Goal: Information Seeking & Learning: Learn about a topic

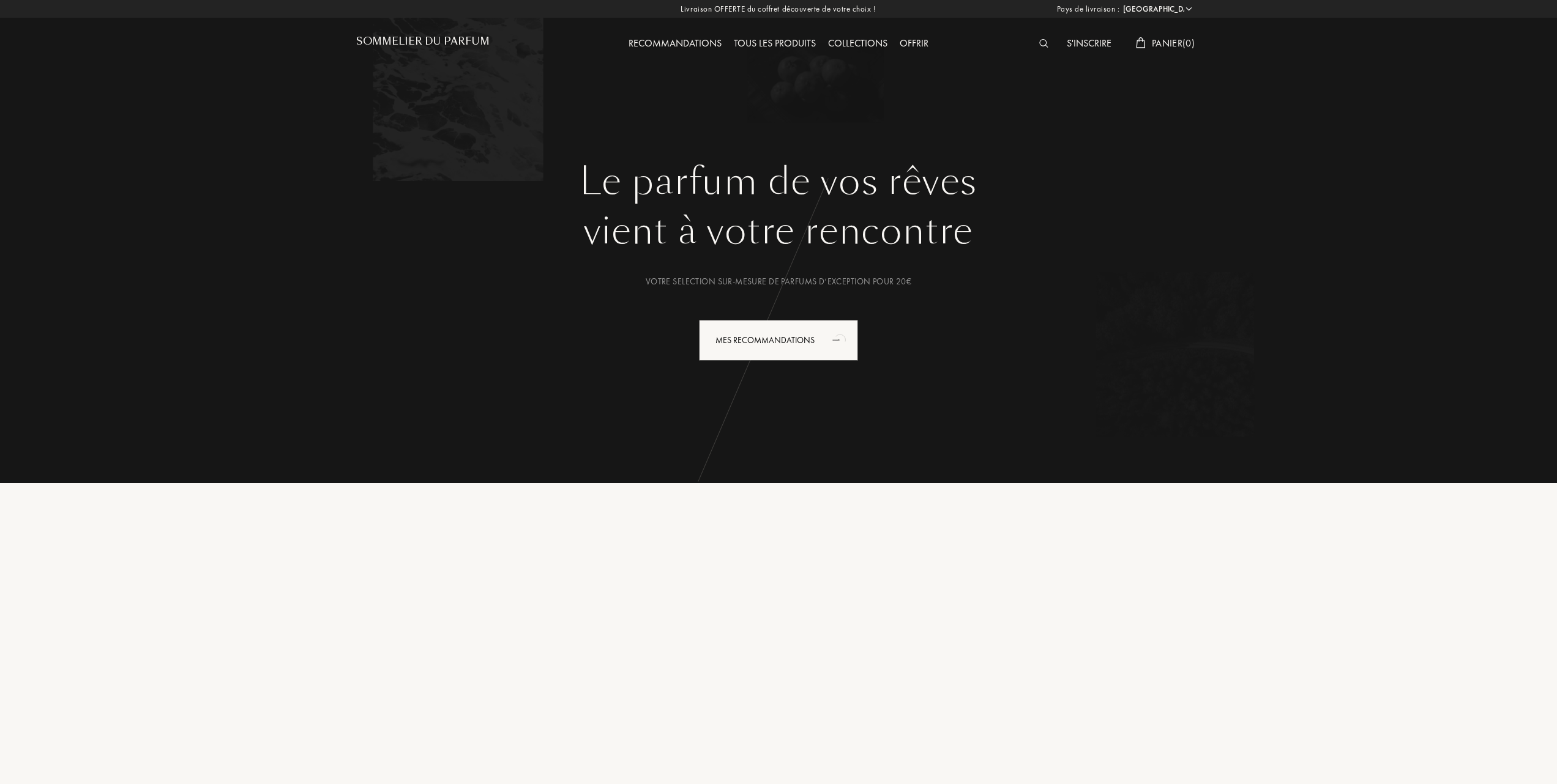
select select "FR"
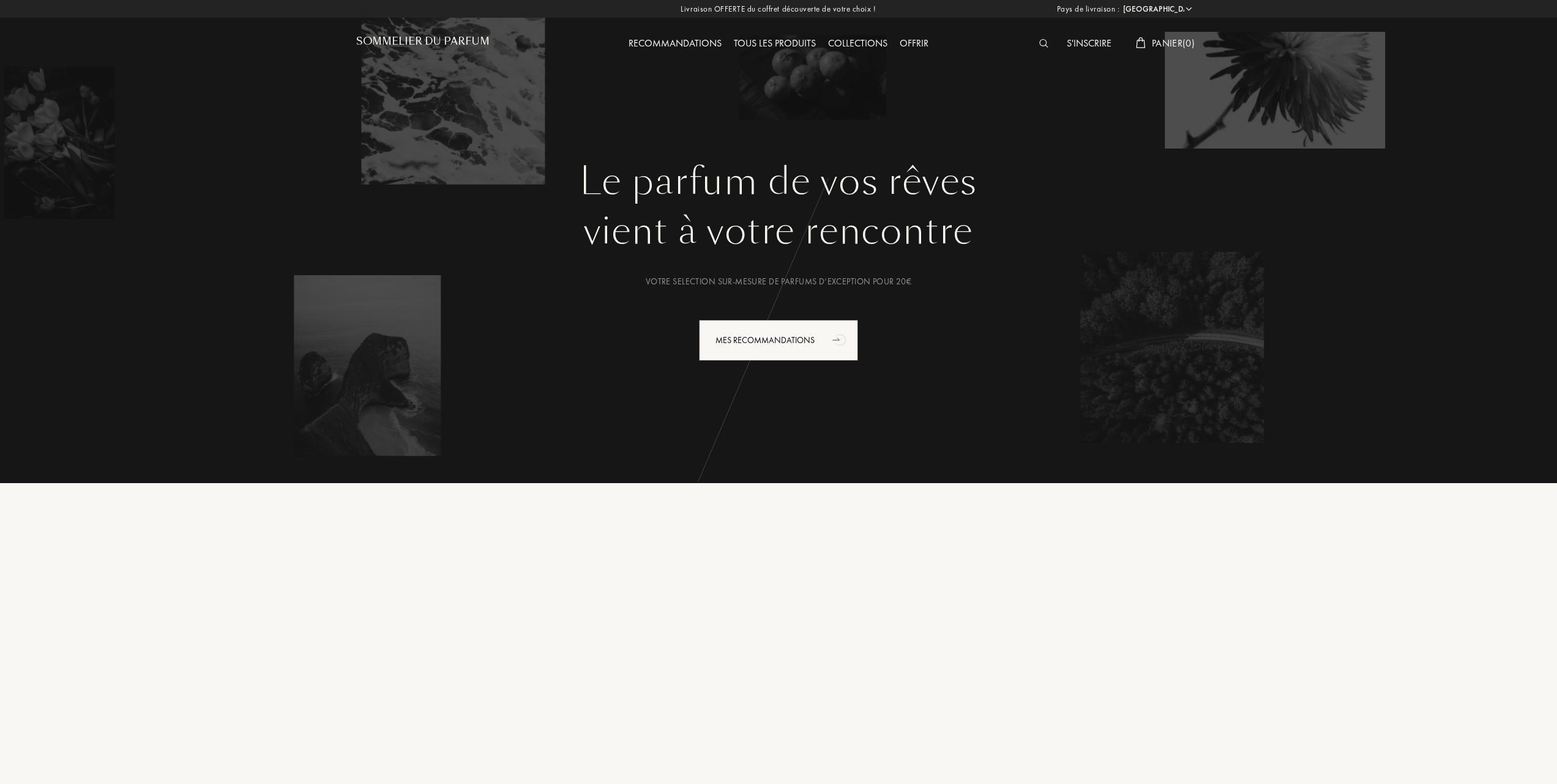
click at [784, 37] on div "Tous les produits" at bounding box center [775, 44] width 95 height 16
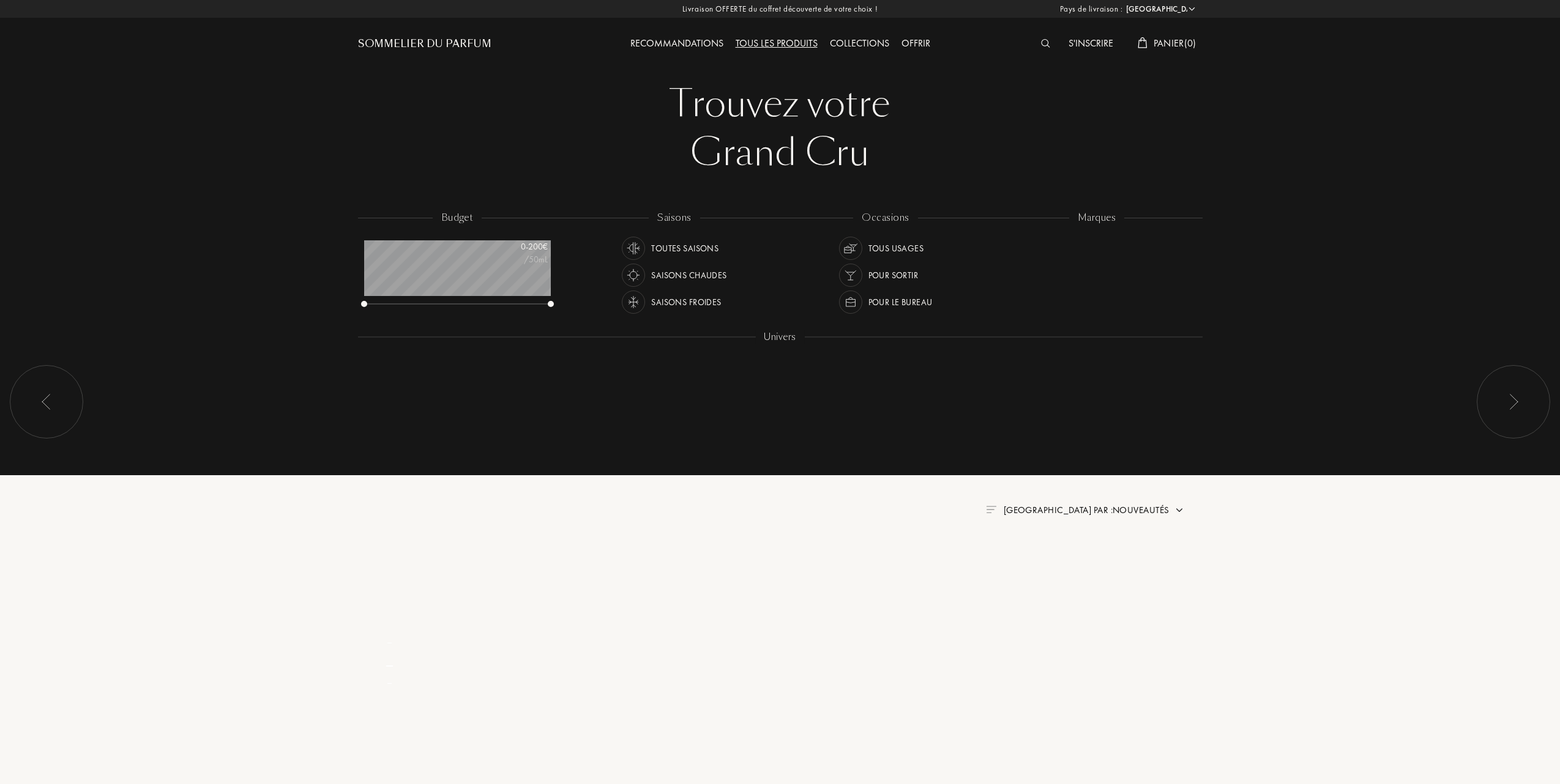
select select "FR"
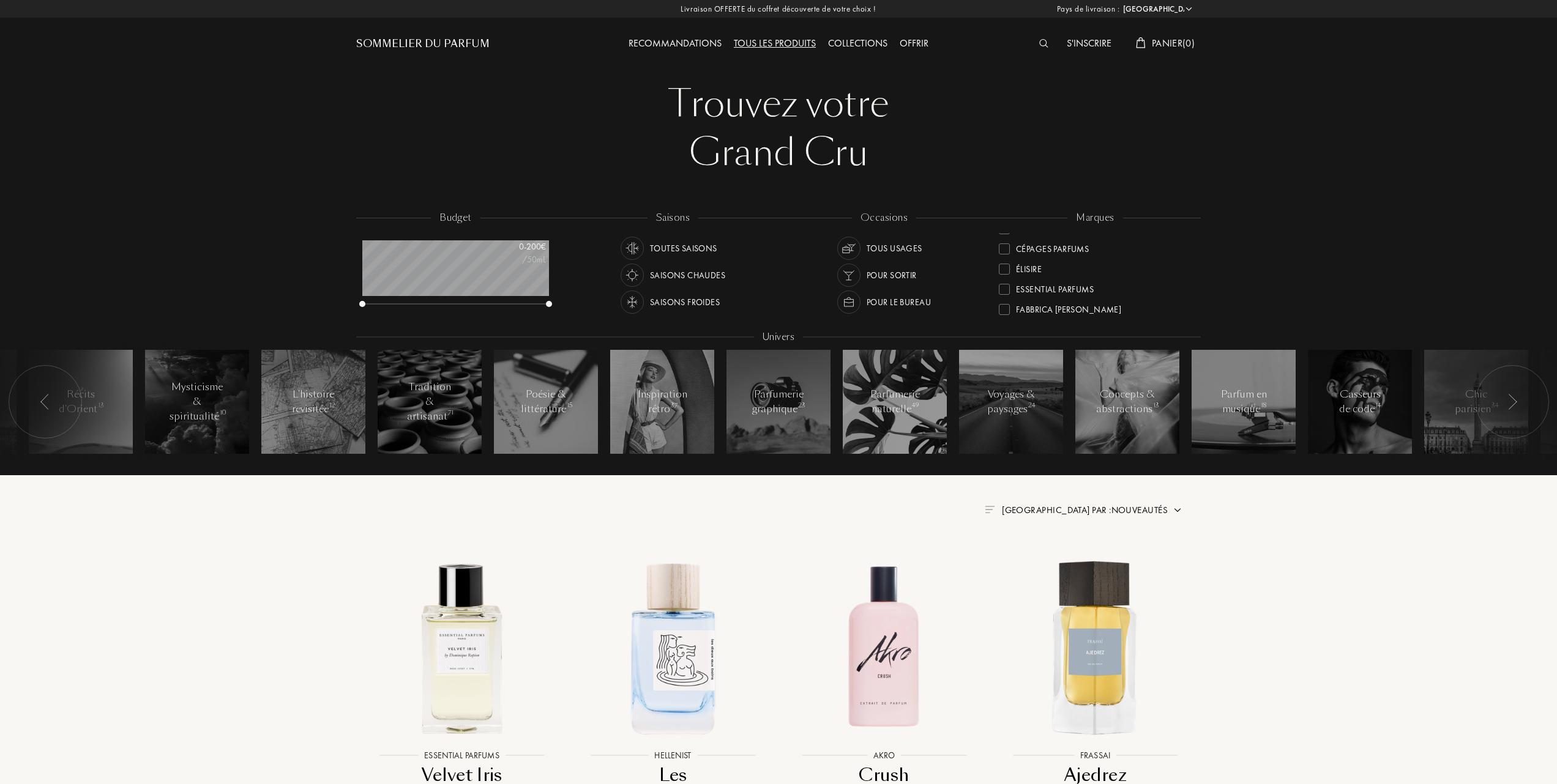
scroll to position [162, 0]
click at [1007, 302] on div at bounding box center [1004, 303] width 11 height 11
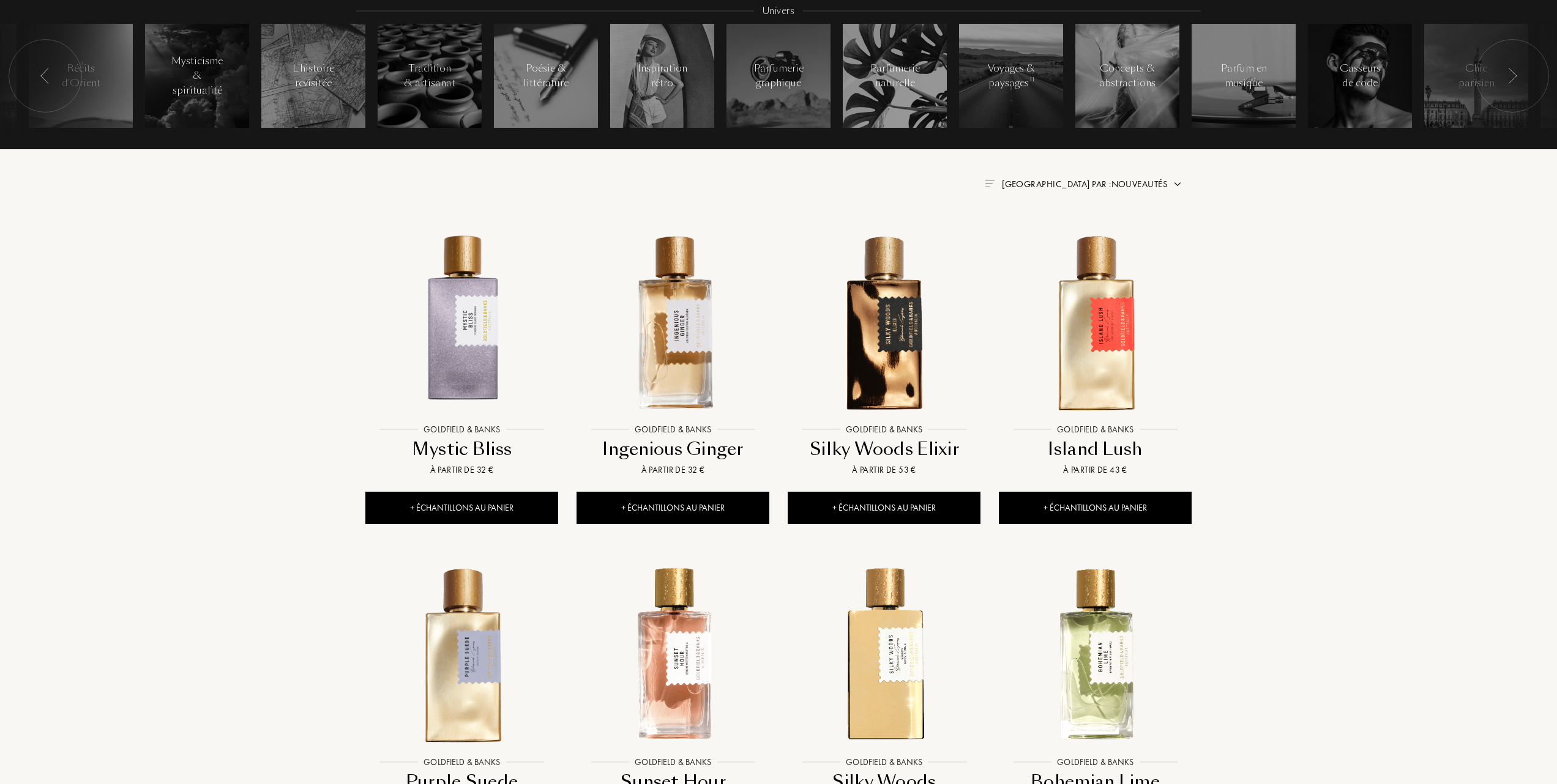
scroll to position [407, 0]
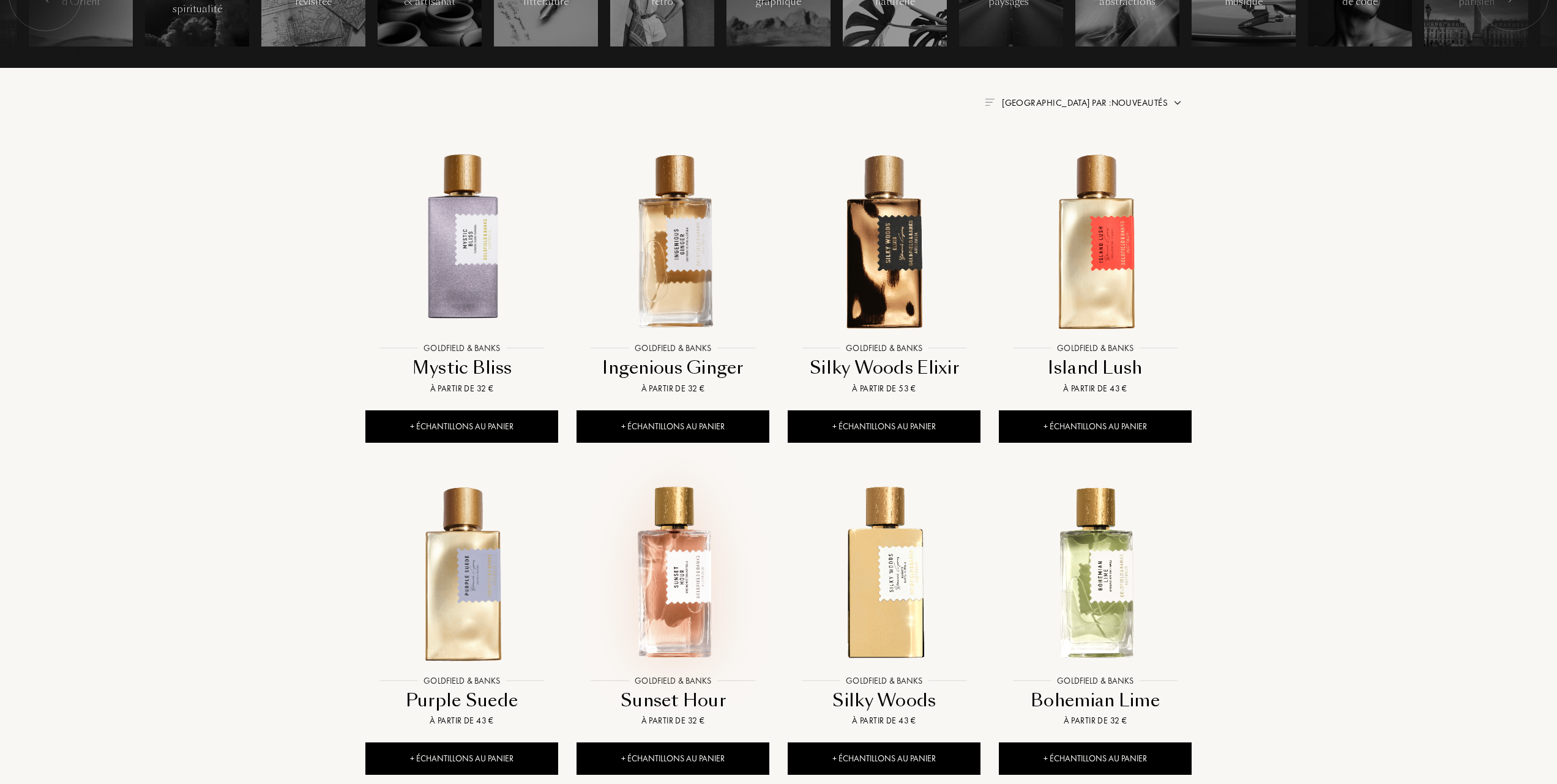
click at [687, 567] on img at bounding box center [673, 572] width 190 height 190
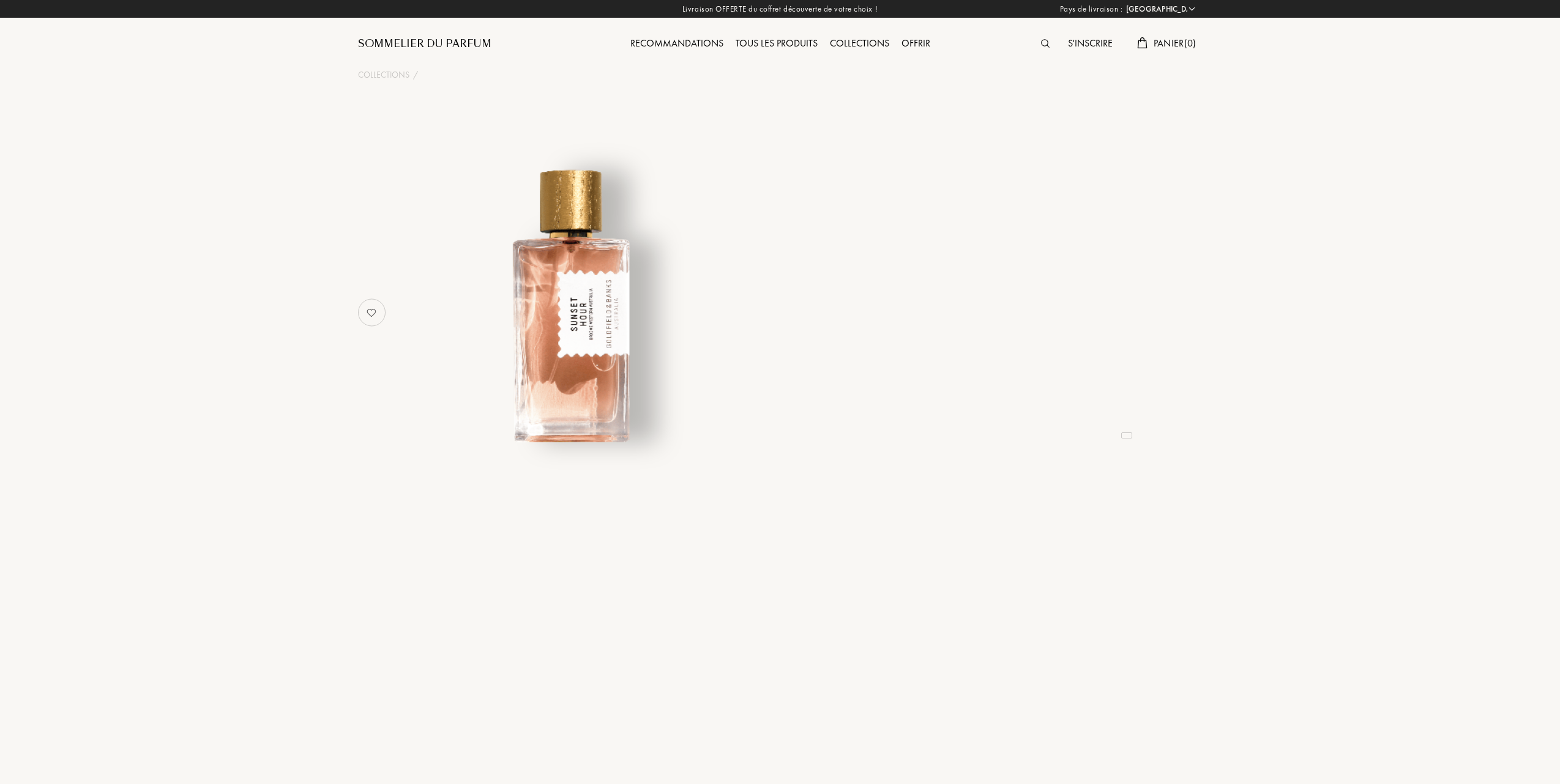
select select "FR"
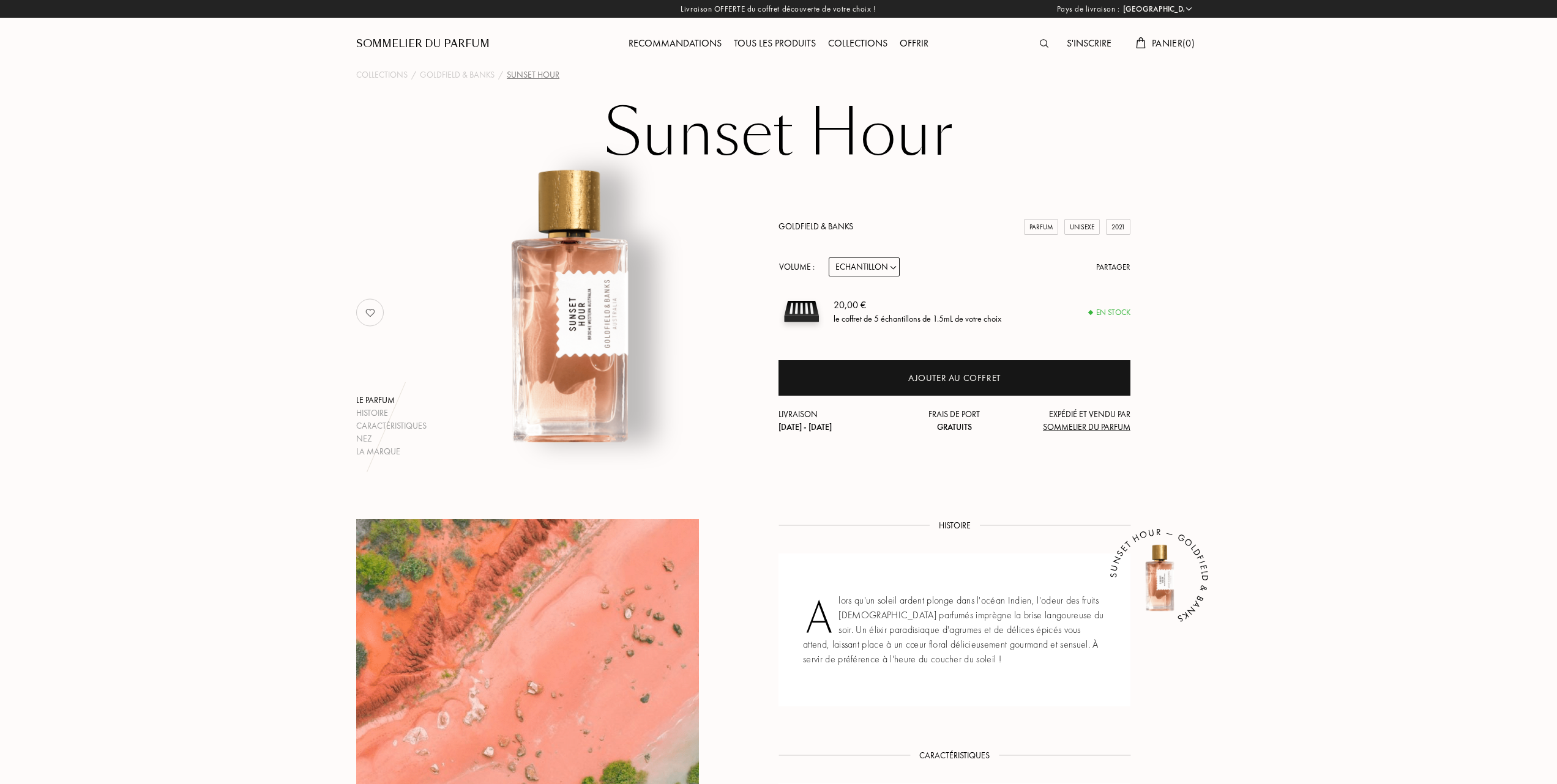
click at [896, 267] on select "Echantillon 10mL 50mL 100mL" at bounding box center [864, 267] width 71 height 19
select select "2"
click at [829, 258] on select "Echantillon 10mL 50mL 100mL" at bounding box center [864, 267] width 71 height 19
select select "2"
click at [894, 267] on select "Echantillon 10mL 50mL 100mL" at bounding box center [864, 267] width 71 height 19
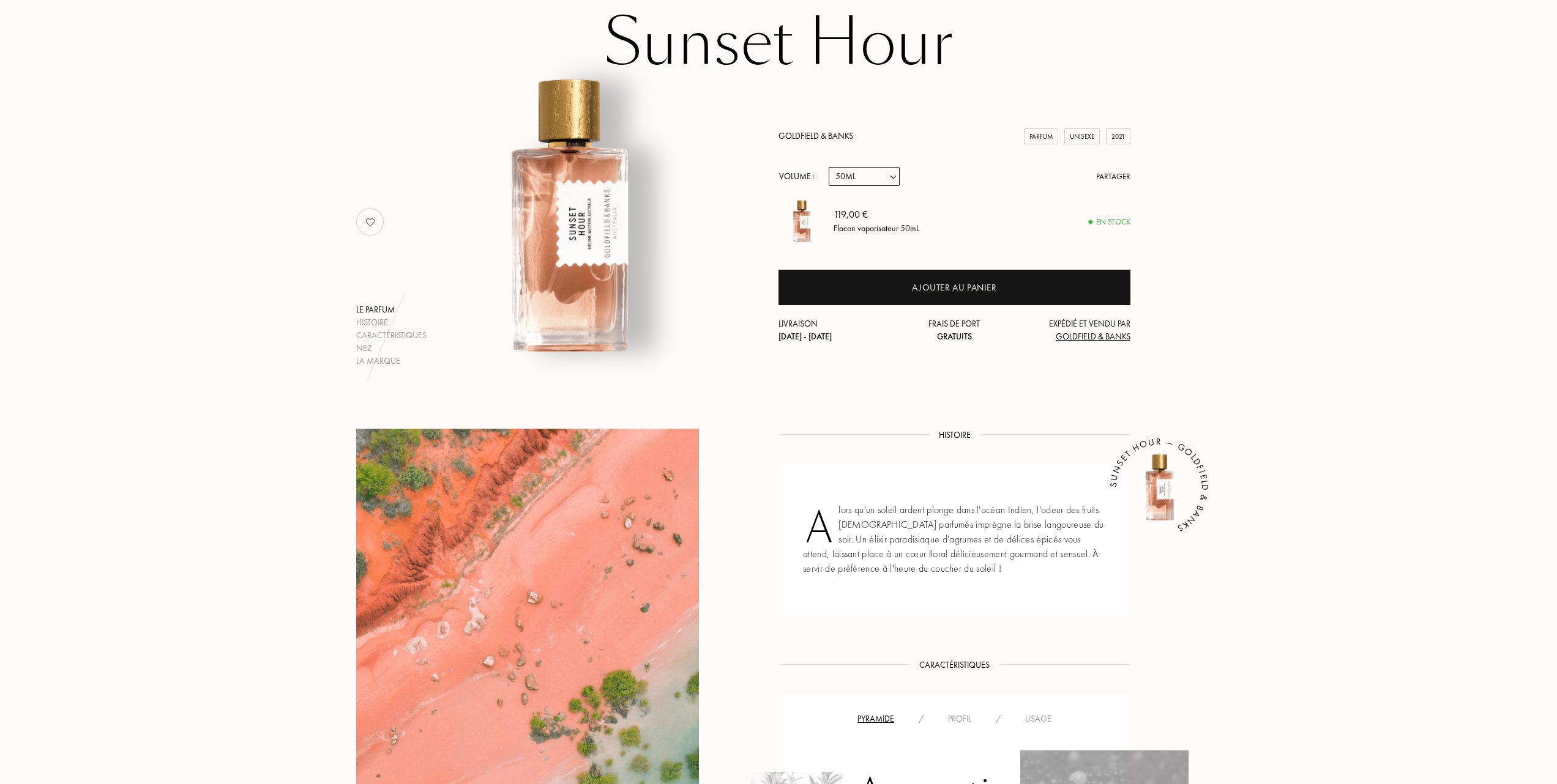
scroll to position [82, 0]
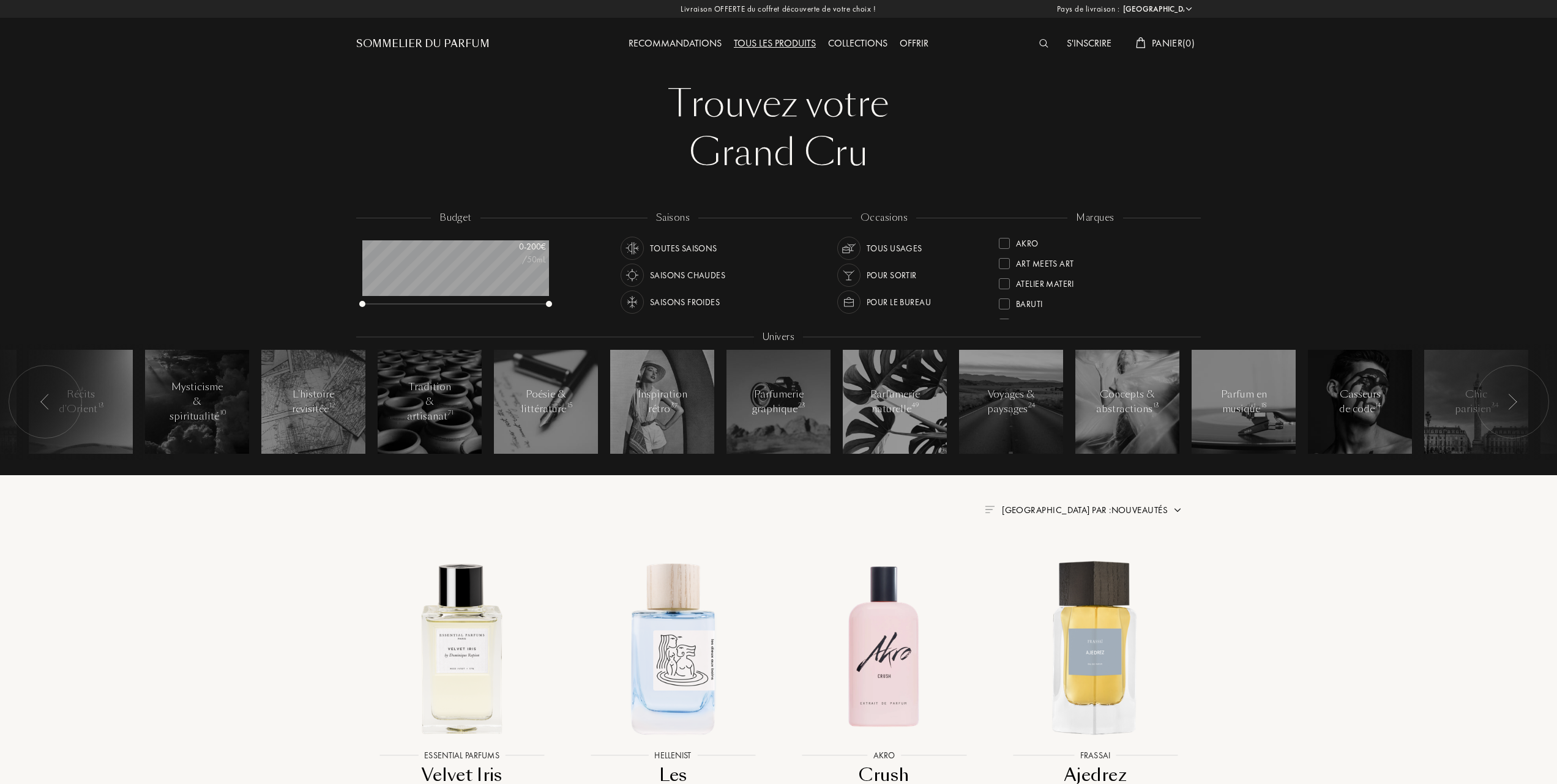
select select "FR"
click at [1007, 300] on div at bounding box center [1004, 303] width 11 height 11
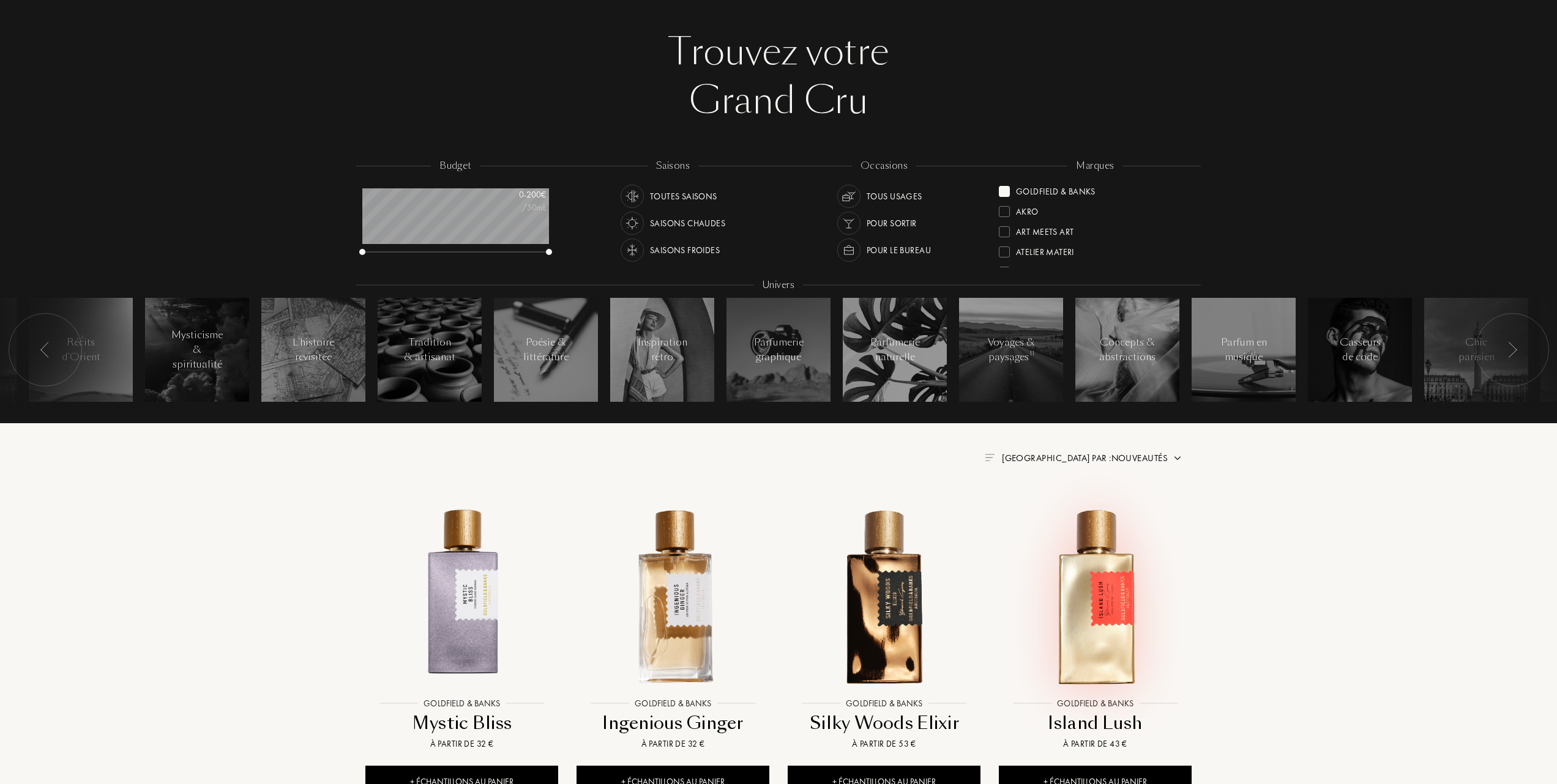
scroll to position [82, 0]
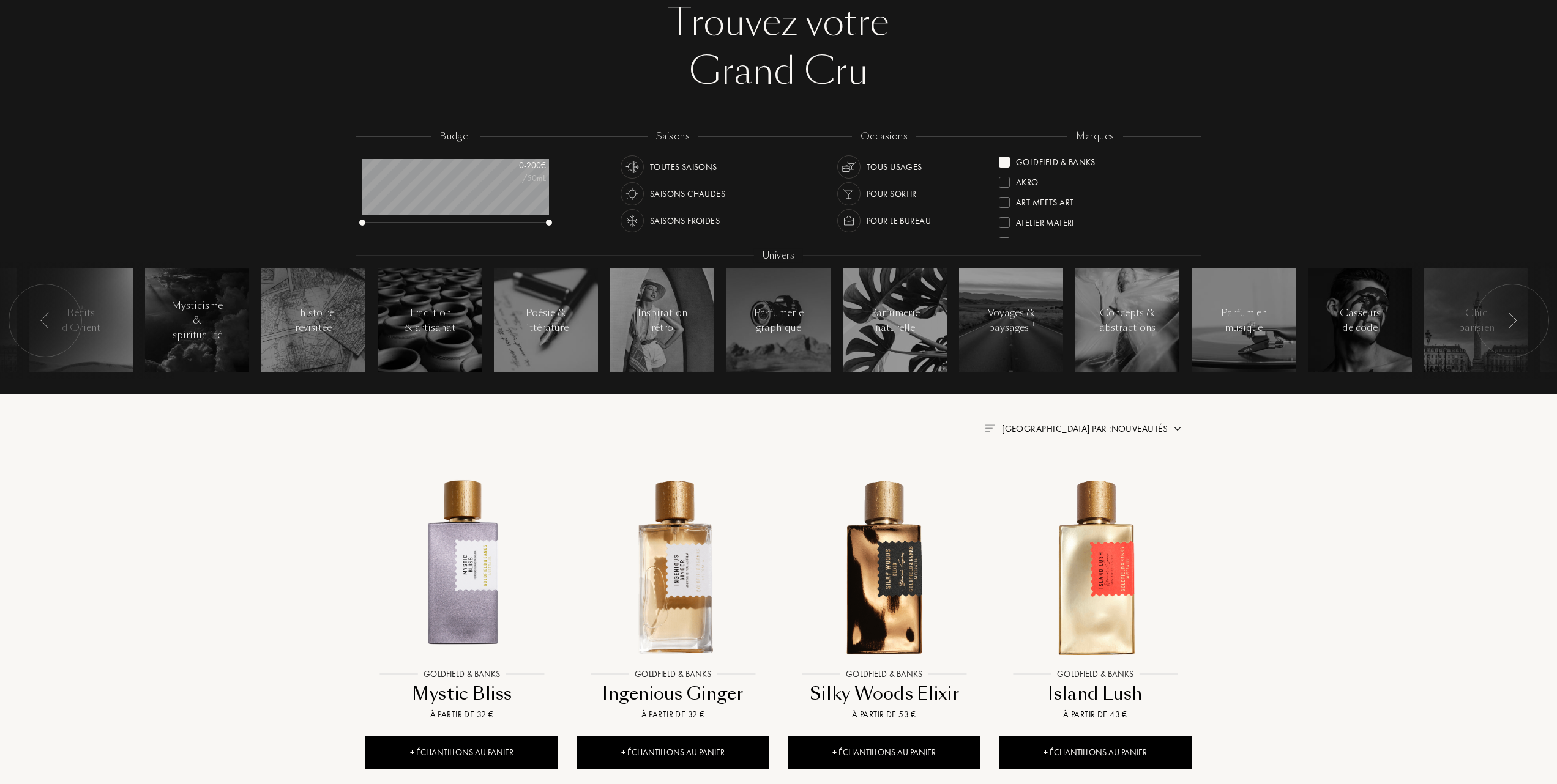
click at [1153, 430] on span "Trier par : Nouveautés" at bounding box center [1085, 429] width 166 height 12
click at [1056, 482] on div at bounding box center [1054, 482] width 8 height 8
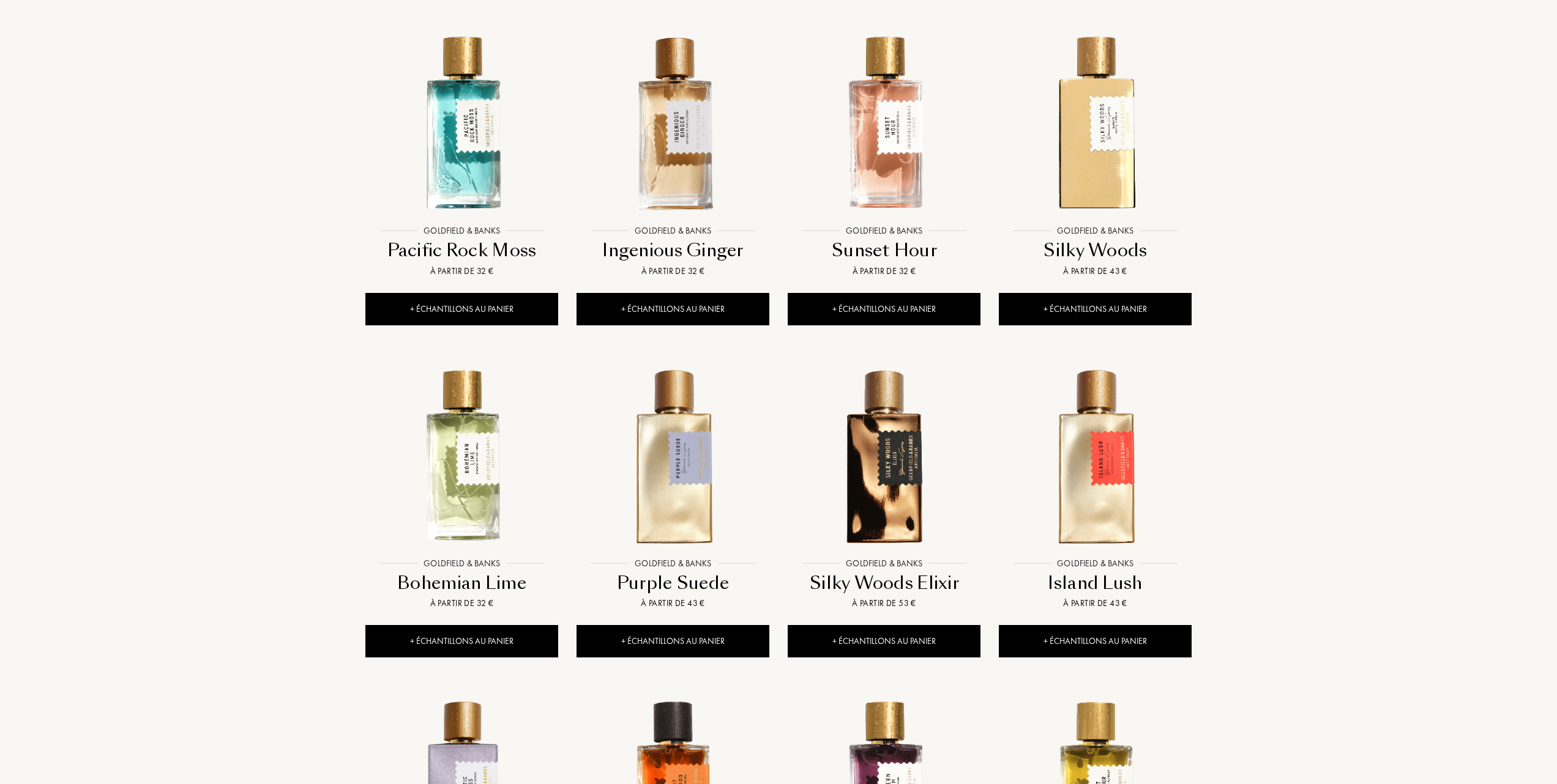
scroll to position [490, 0]
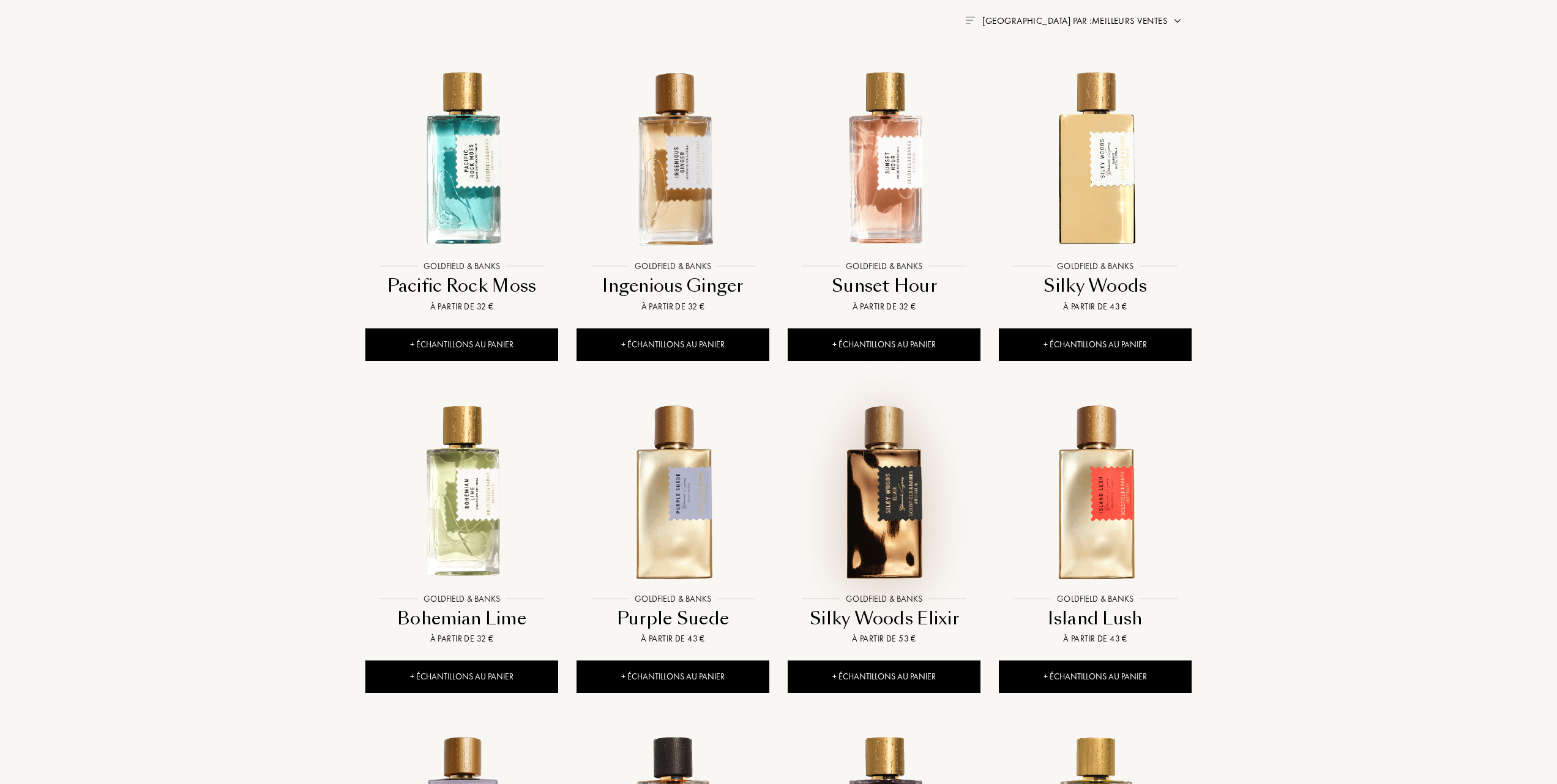
click at [874, 527] on img at bounding box center [883, 491] width 190 height 190
click at [869, 210] on img at bounding box center [883, 158] width 190 height 190
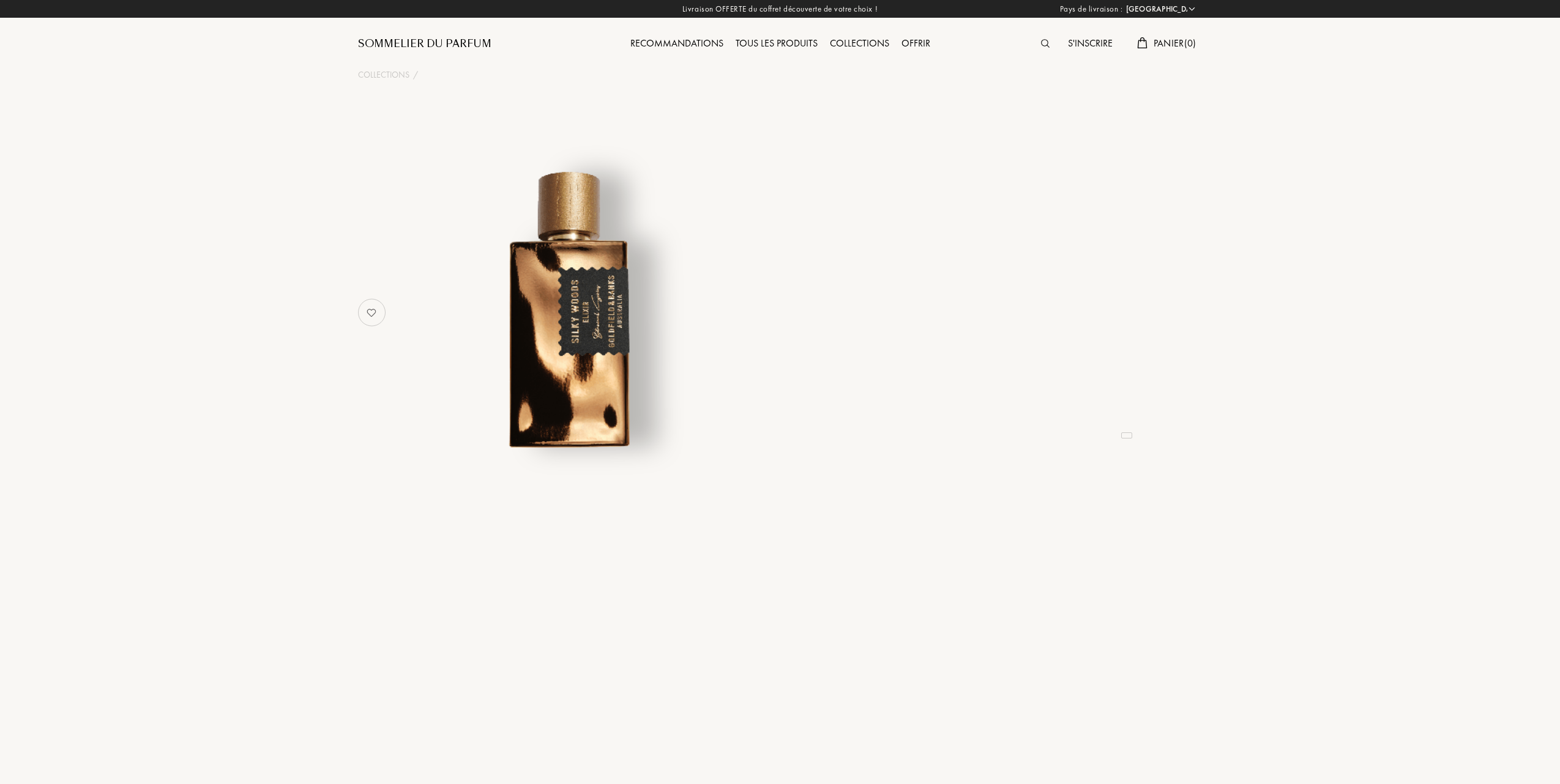
select select "FR"
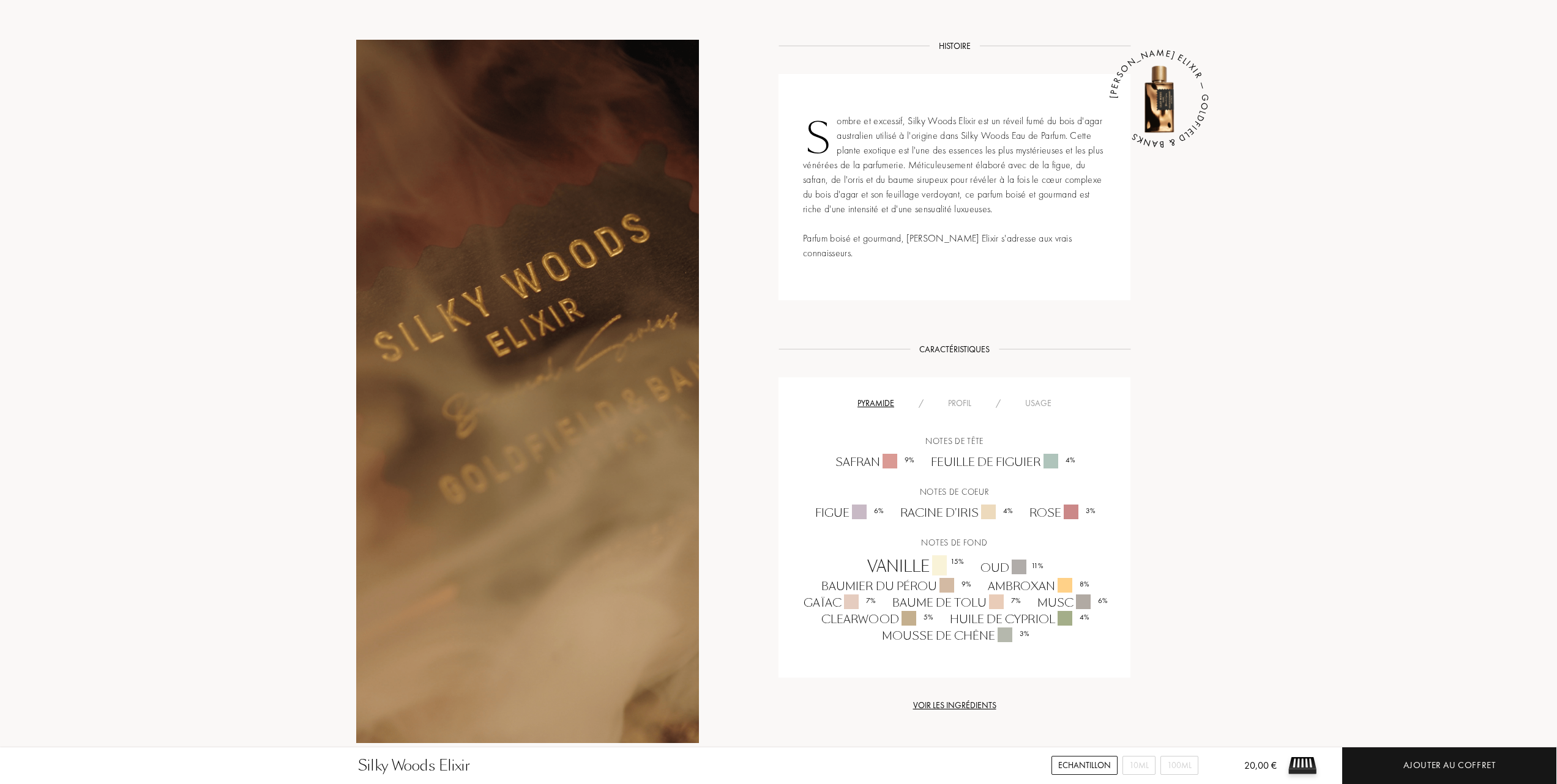
scroll to position [490, 0]
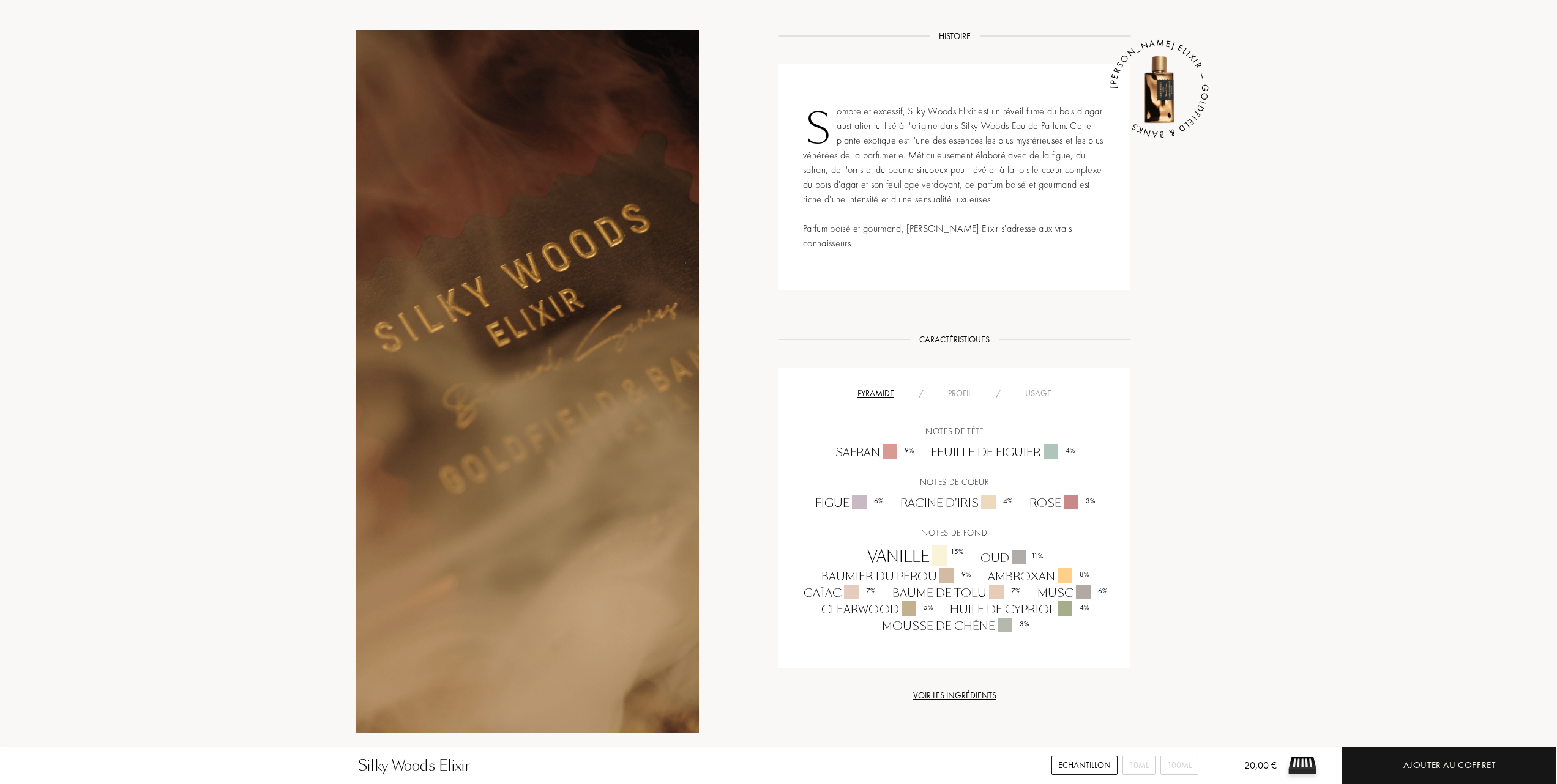
click at [1038, 387] on div "Usage" at bounding box center [1037, 393] width 51 height 13
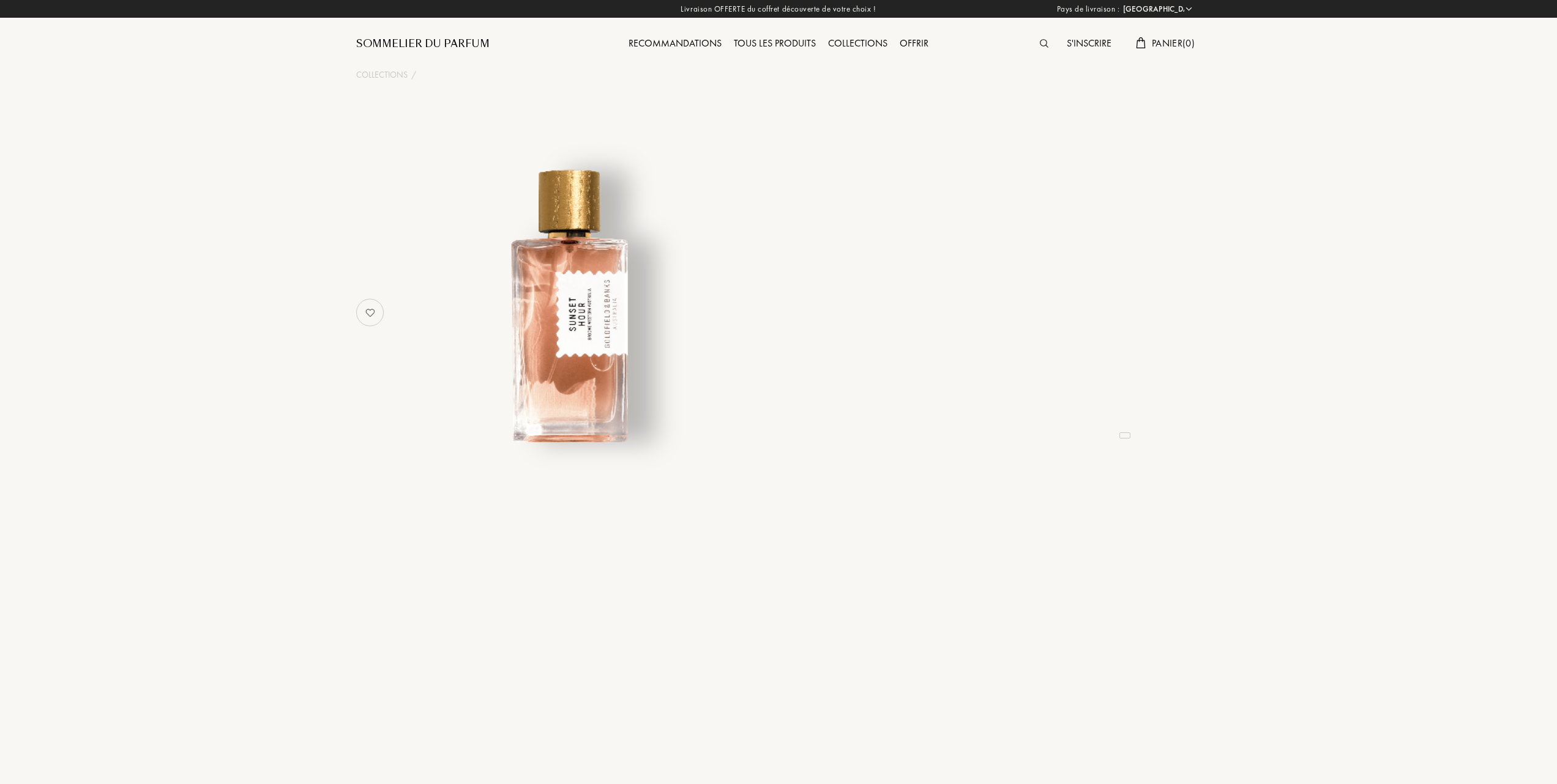
select select "FR"
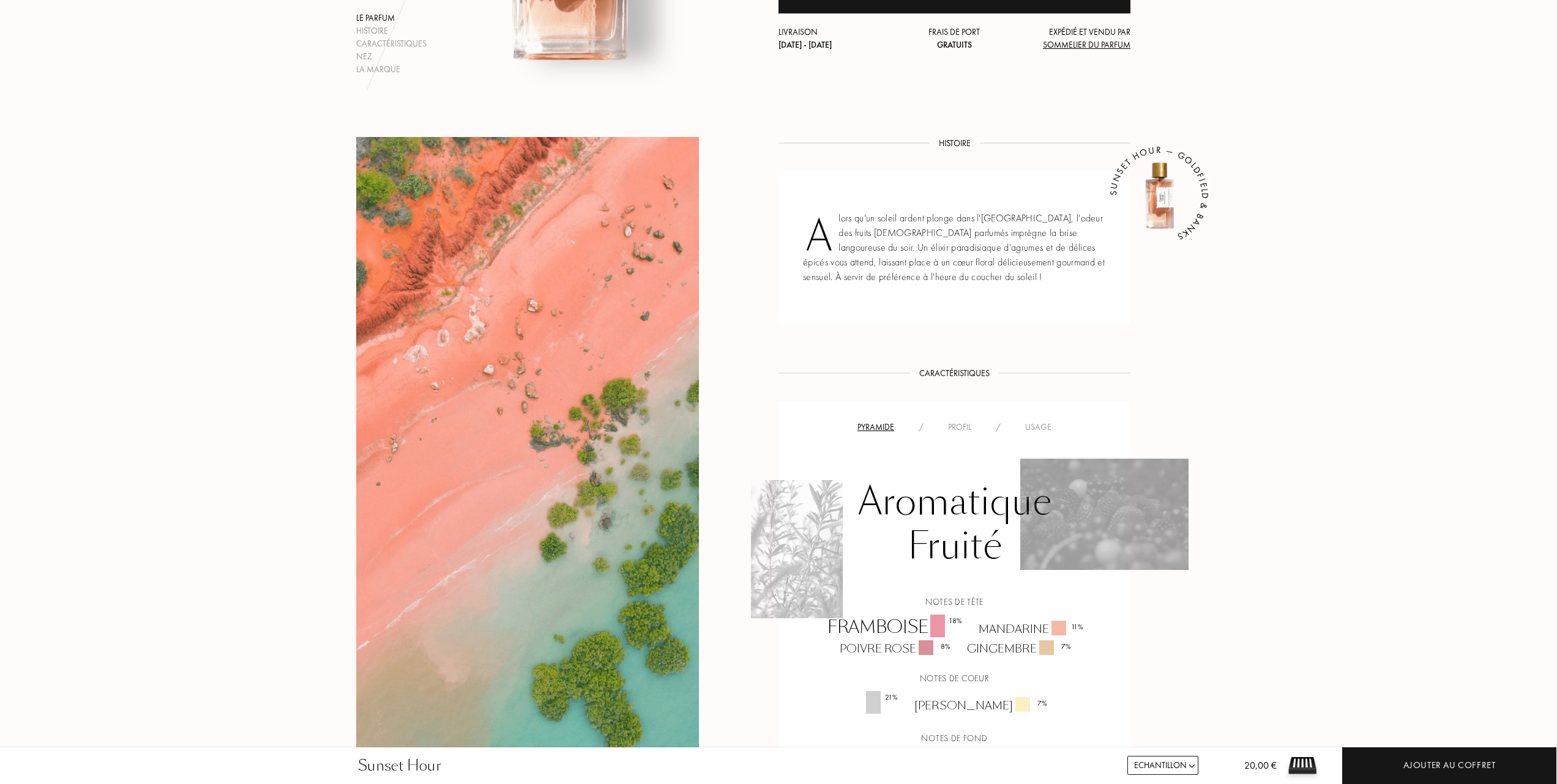
scroll to position [407, 0]
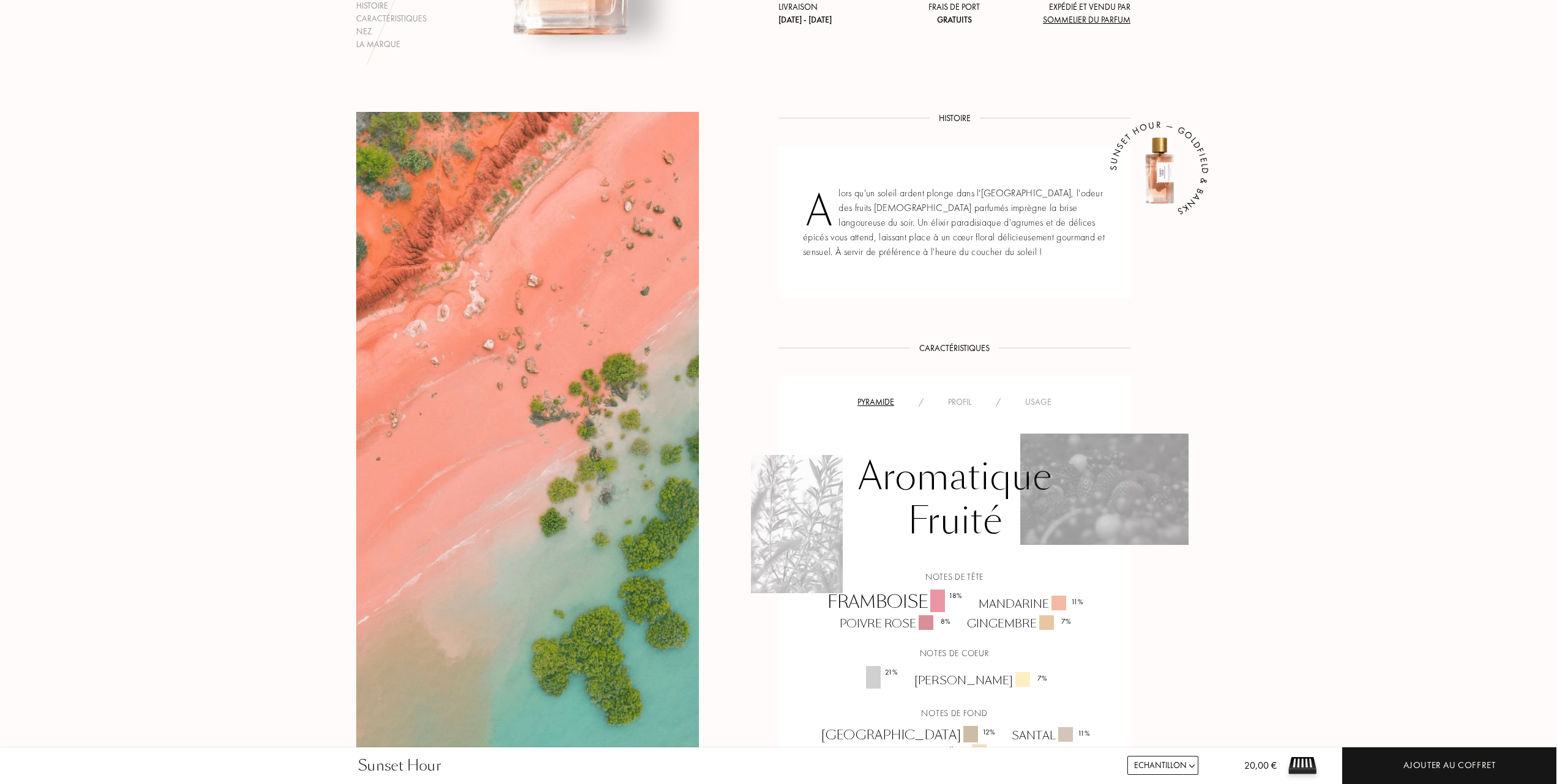
click at [1046, 403] on div "Usage" at bounding box center [1037, 403] width 51 height 13
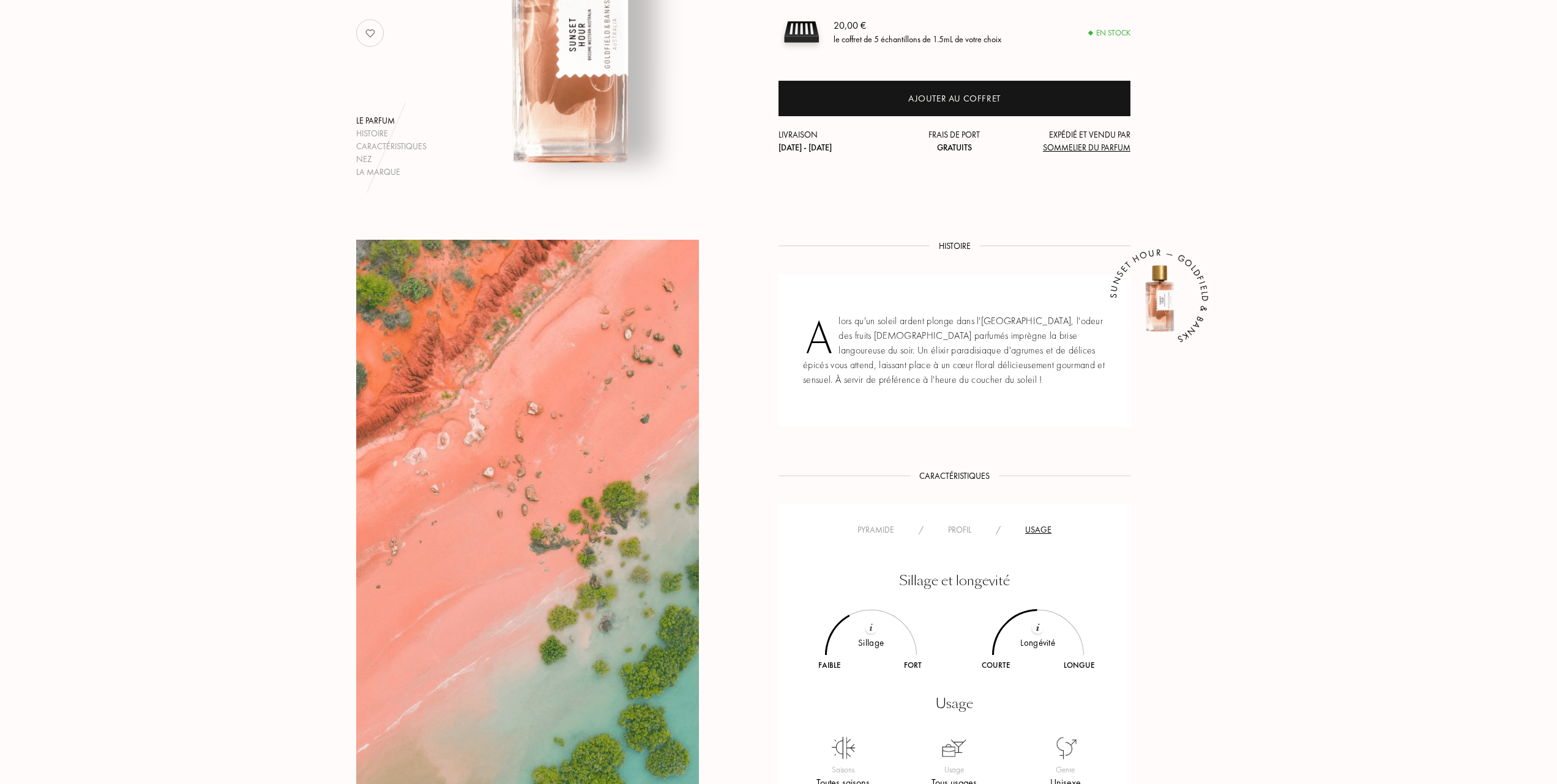
scroll to position [327, 0]
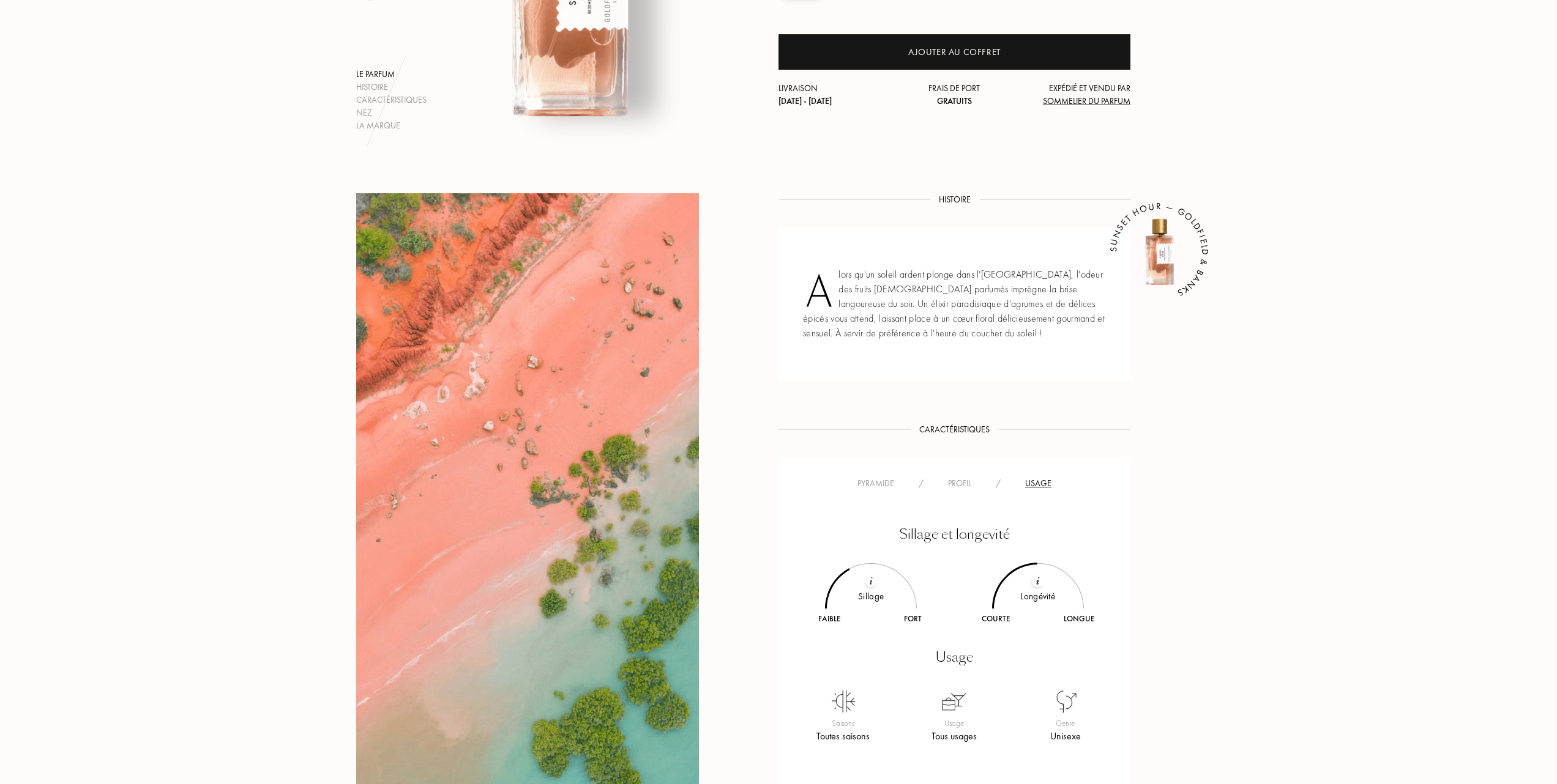
click at [872, 482] on div "Pyramide" at bounding box center [876, 483] width 61 height 13
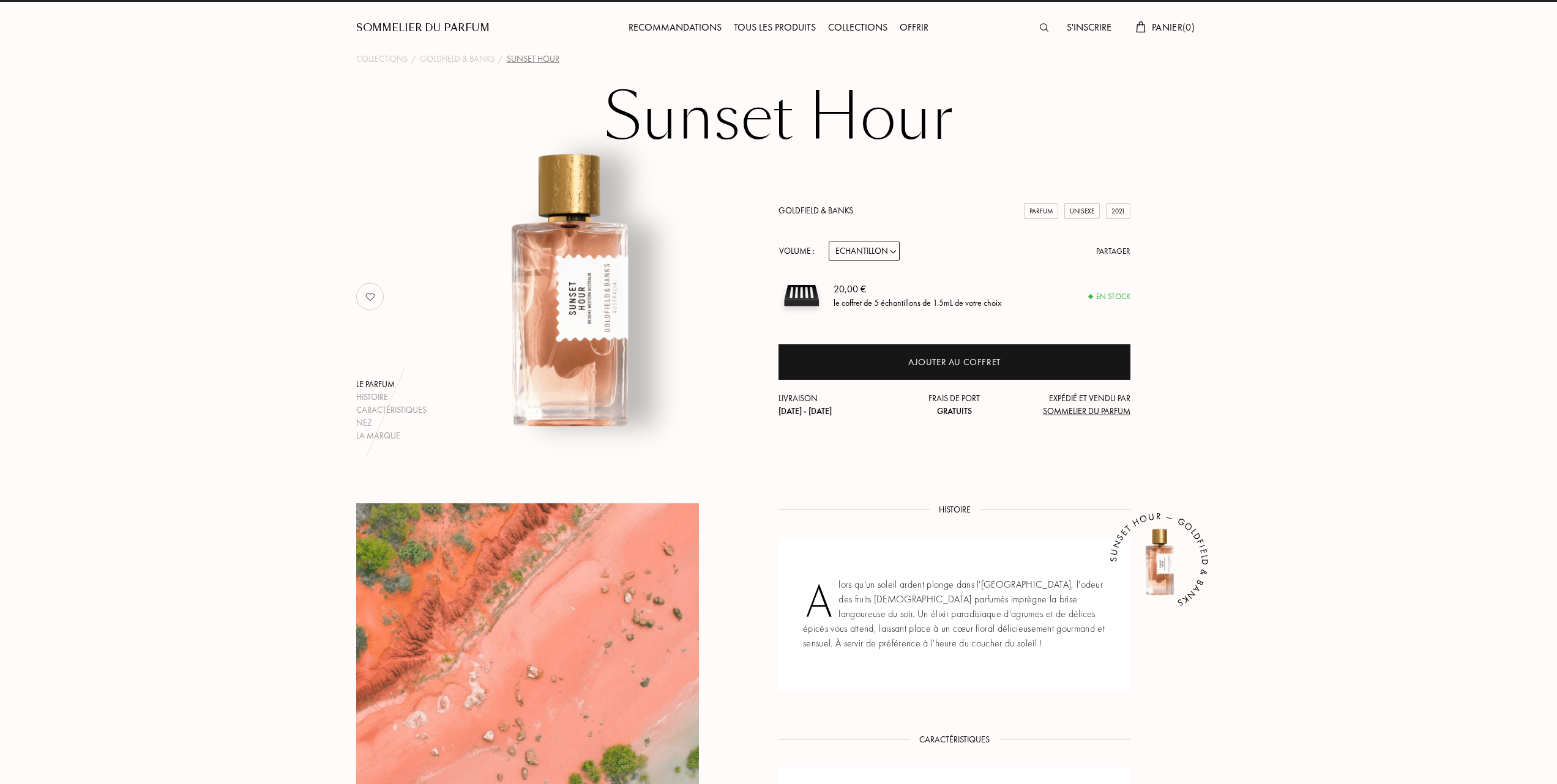
scroll to position [0, 0]
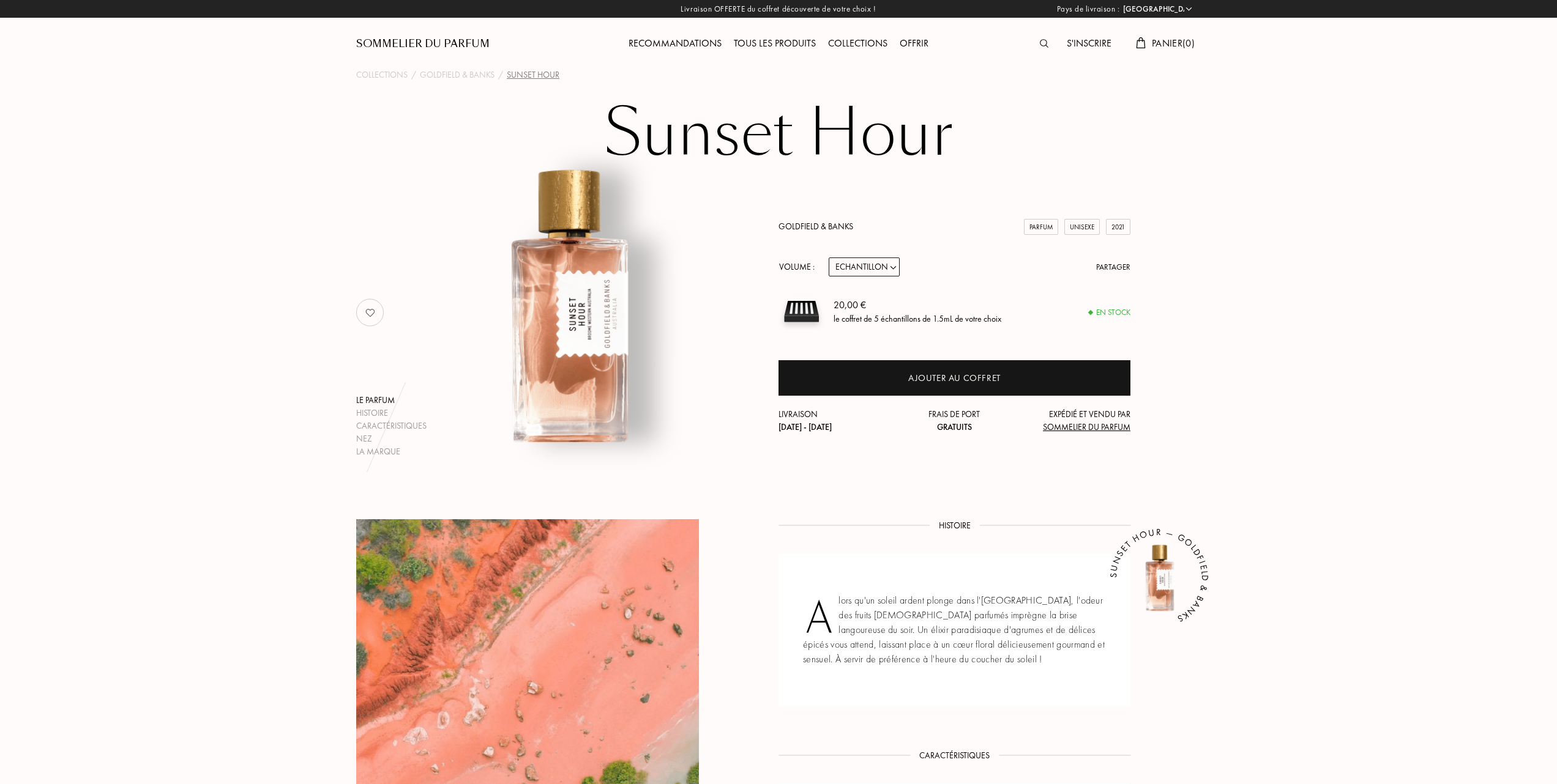
click at [818, 224] on link "Goldfield & Banks" at bounding box center [816, 226] width 74 height 11
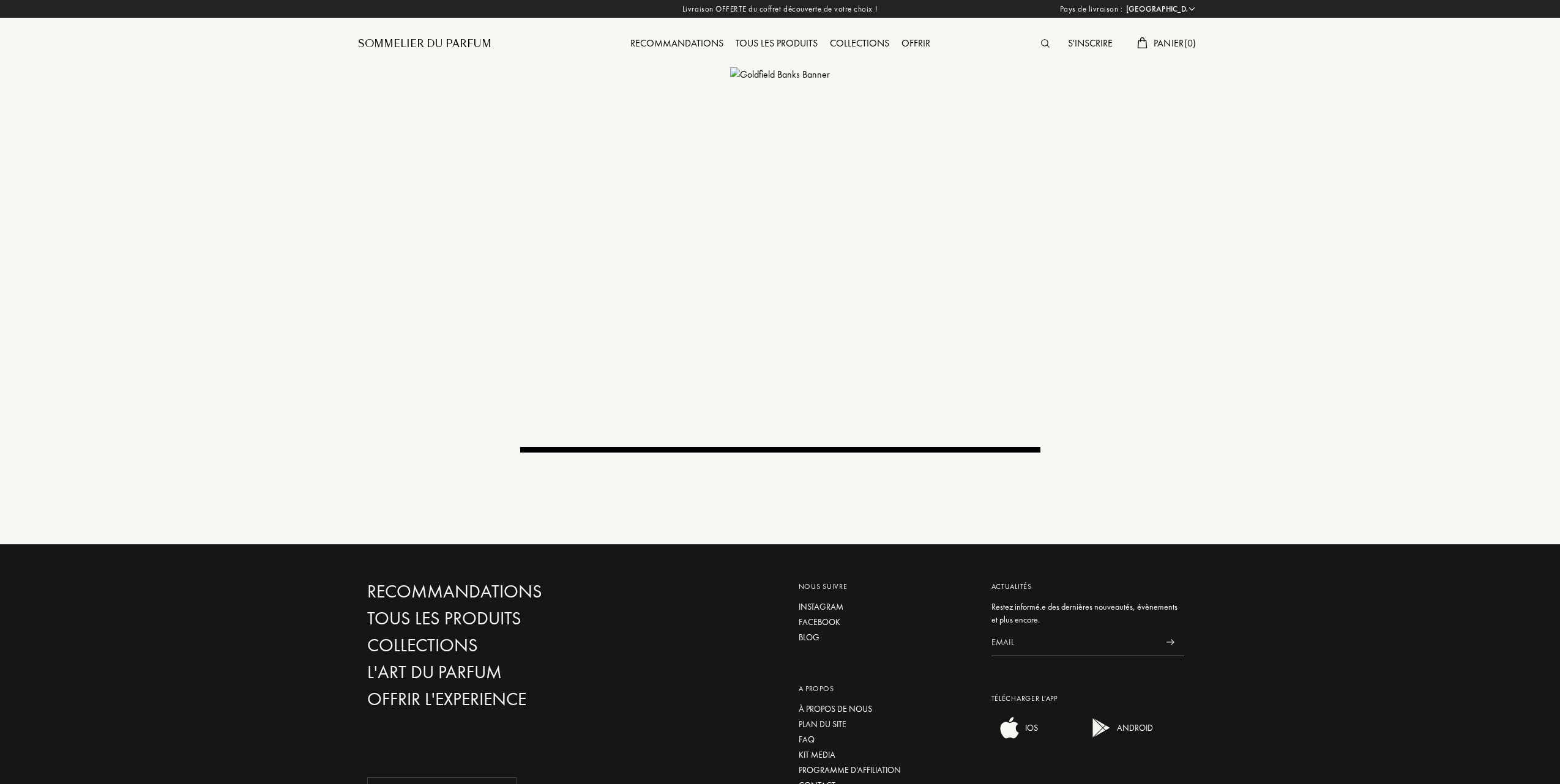
select select "FR"
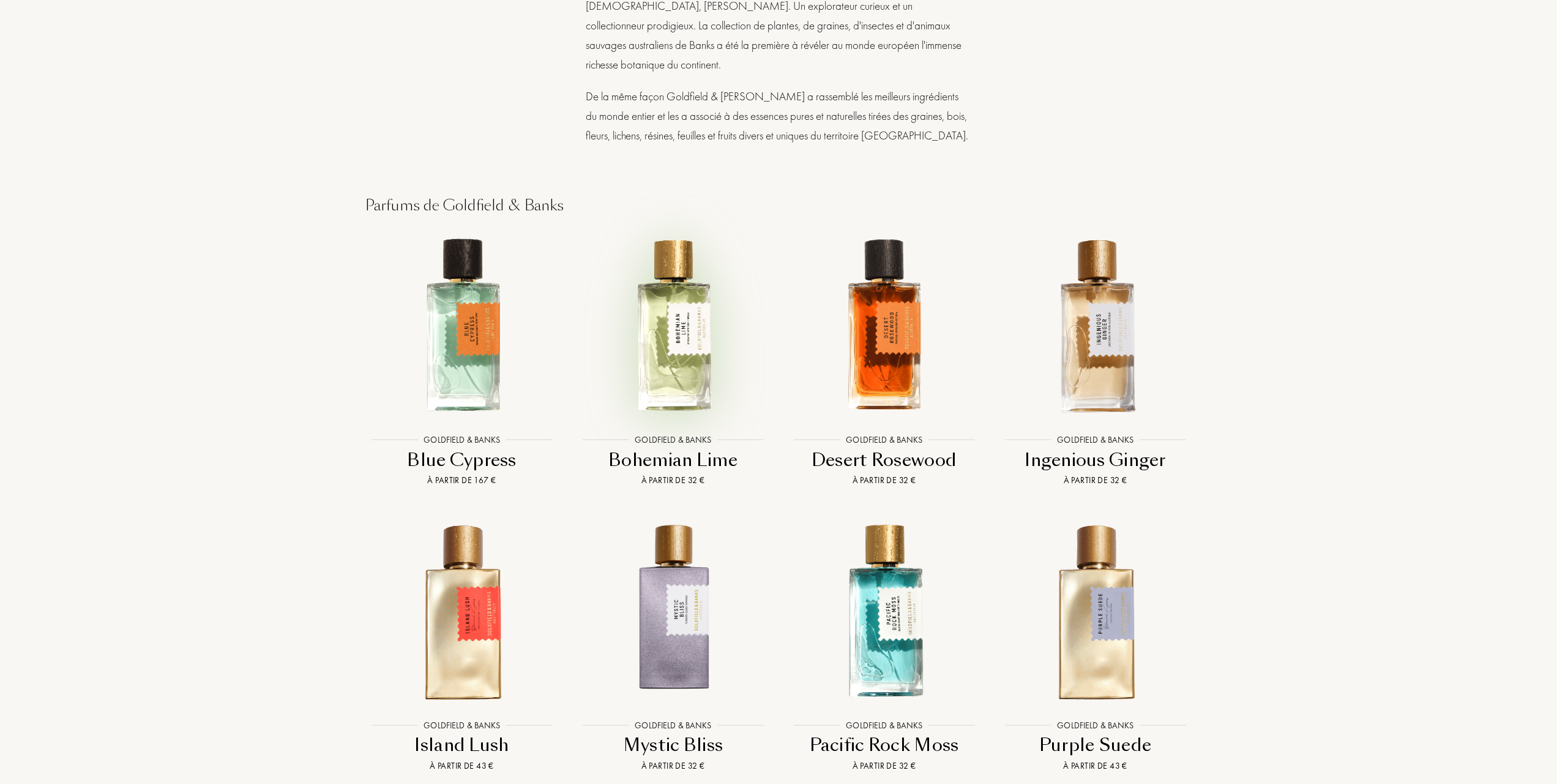
scroll to position [1060, 0]
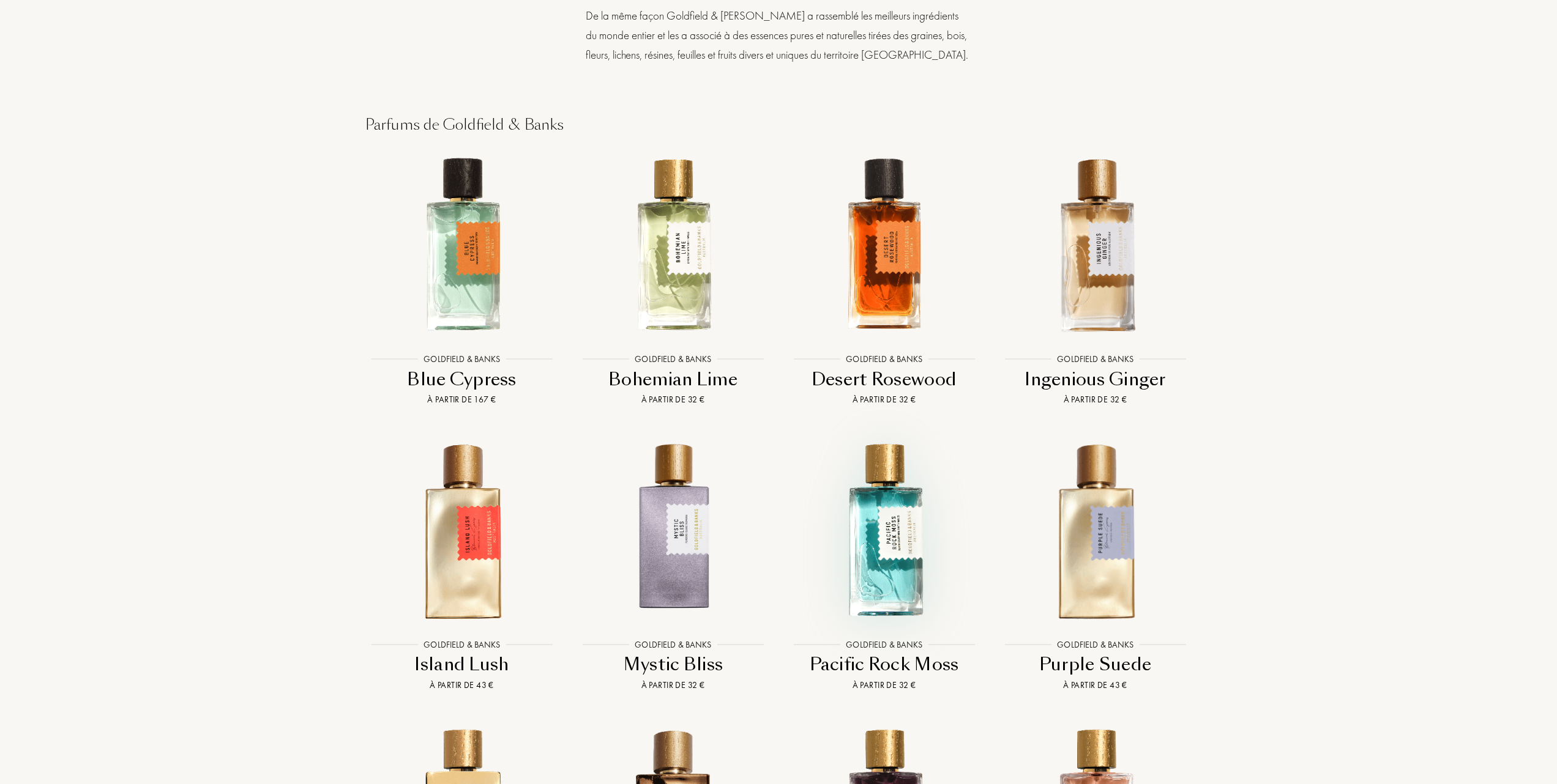
click at [899, 504] on img at bounding box center [883, 530] width 190 height 190
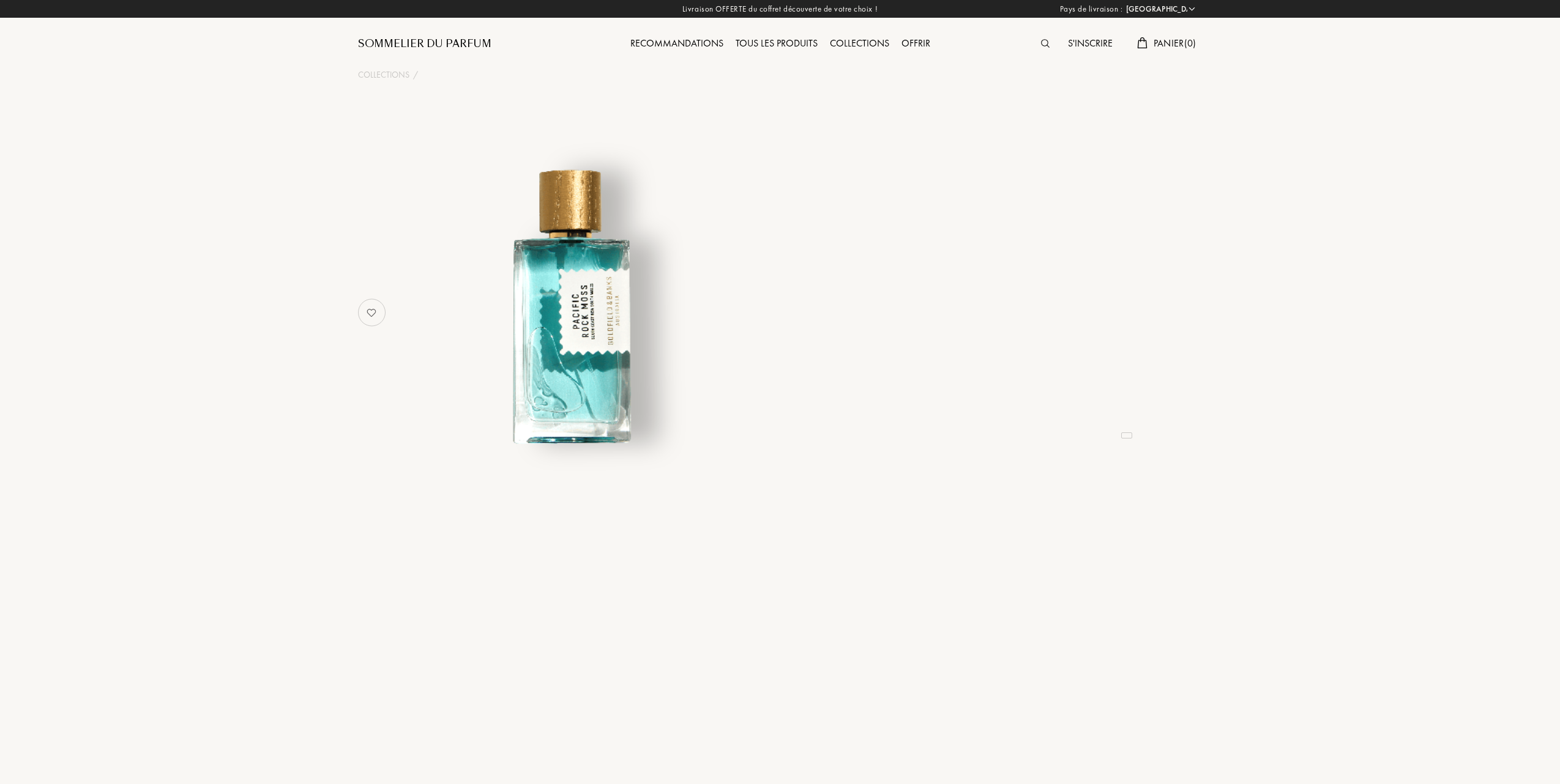
select select "FR"
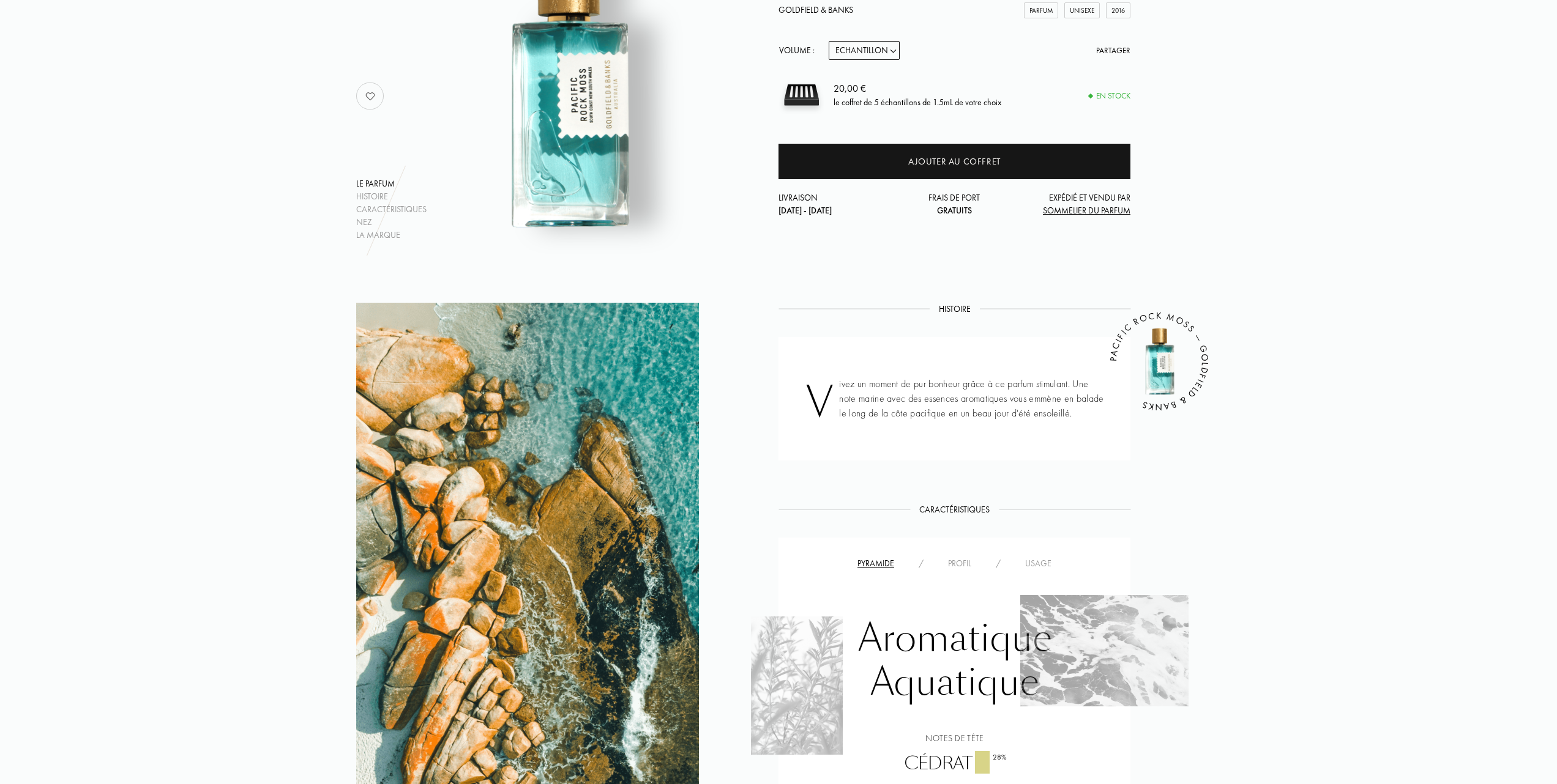
scroll to position [245, 0]
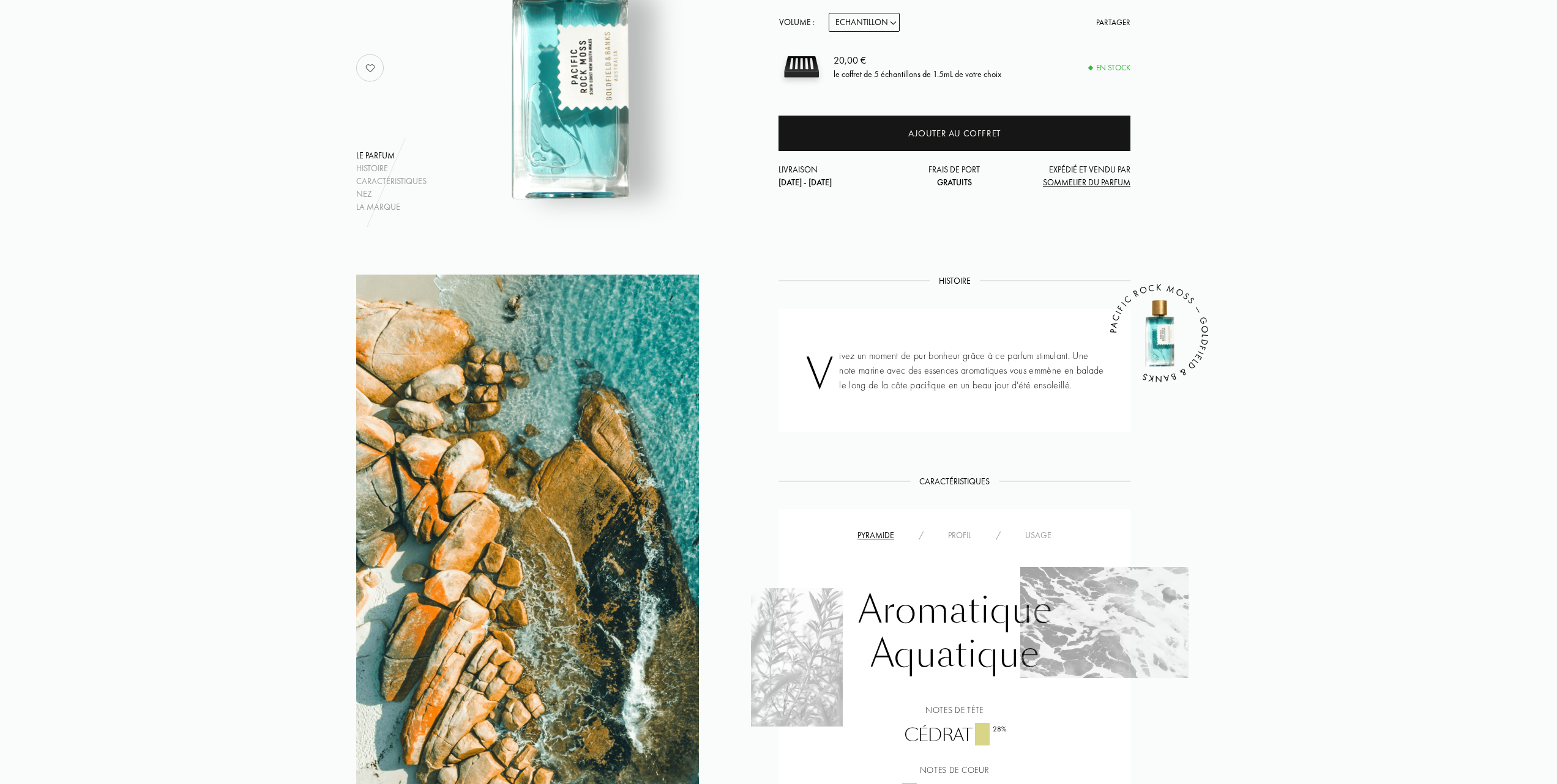
click at [1048, 529] on div "Usage" at bounding box center [1037, 535] width 51 height 13
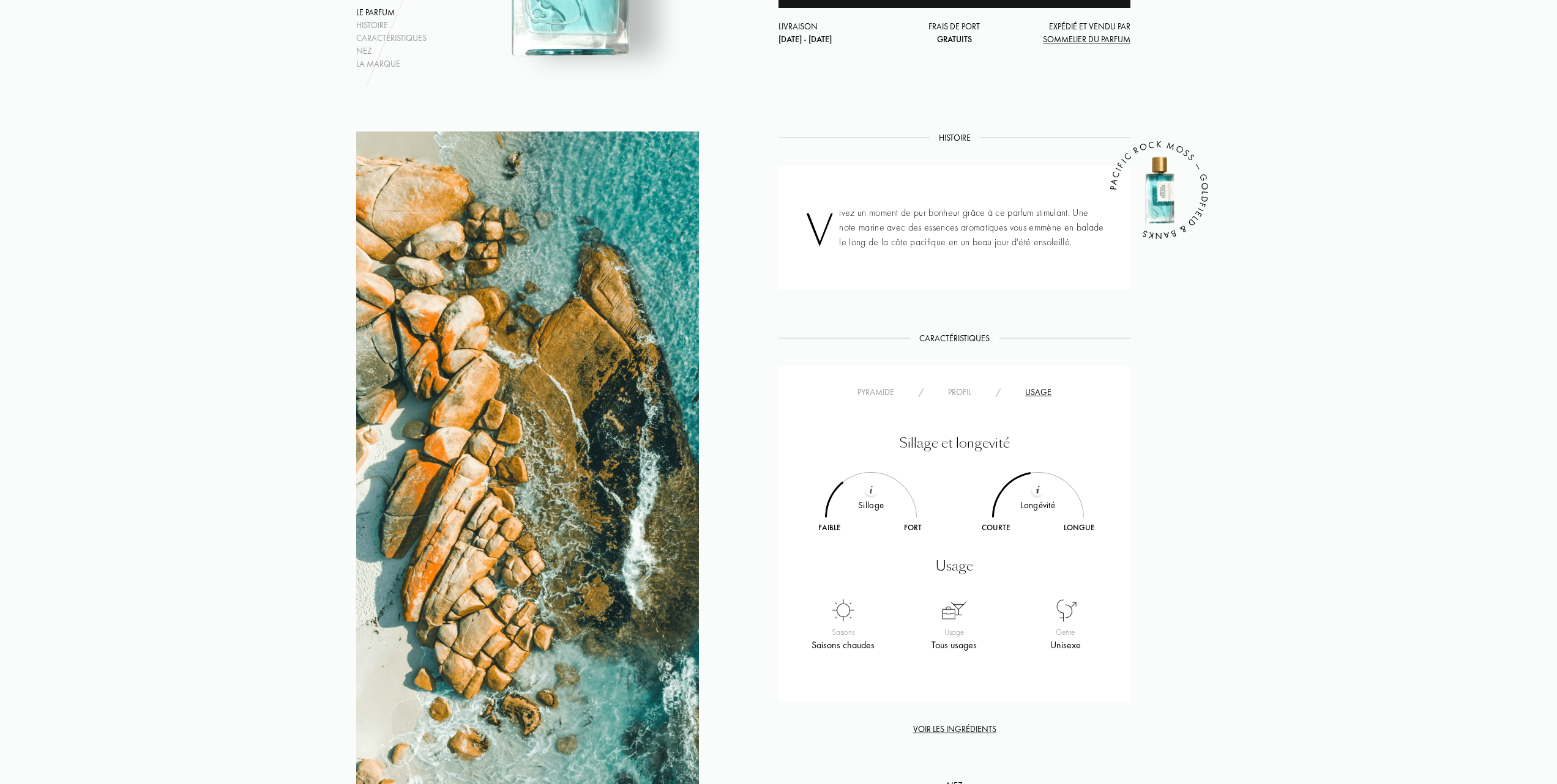
scroll to position [407, 0]
